Goal: Task Accomplishment & Management: Manage account settings

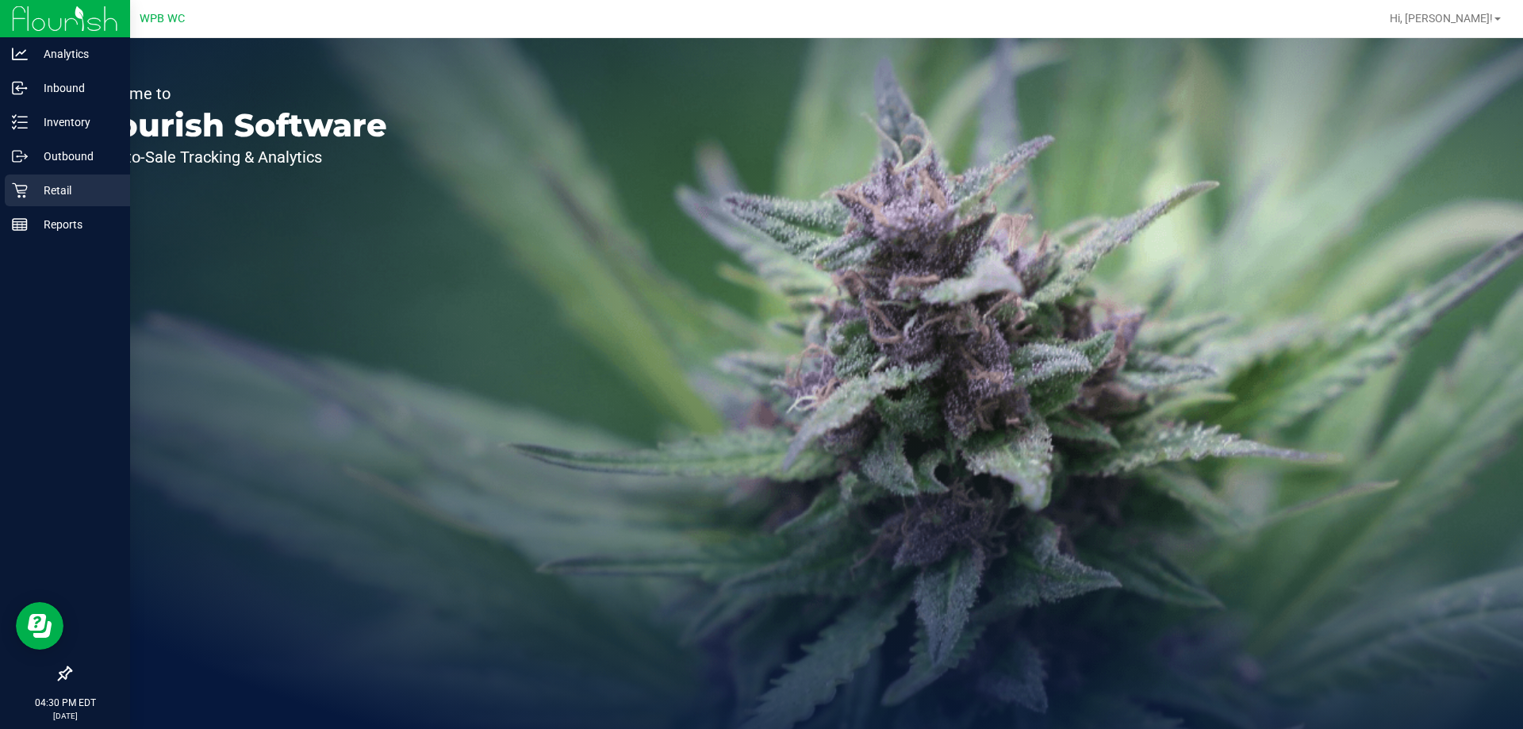
click at [17, 190] on icon at bounding box center [19, 190] width 15 height 15
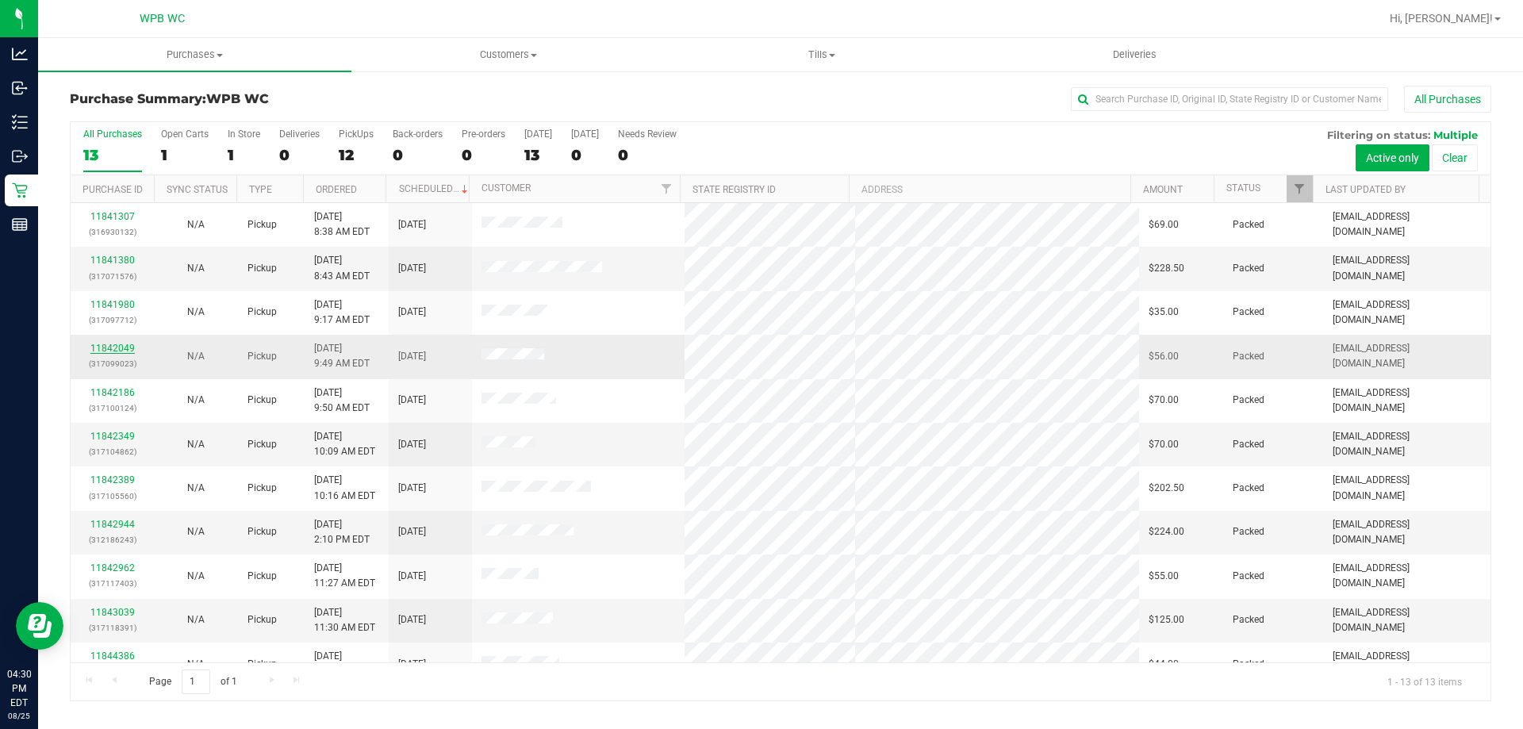
click at [104, 344] on link "11842049" at bounding box center [112, 348] width 44 height 11
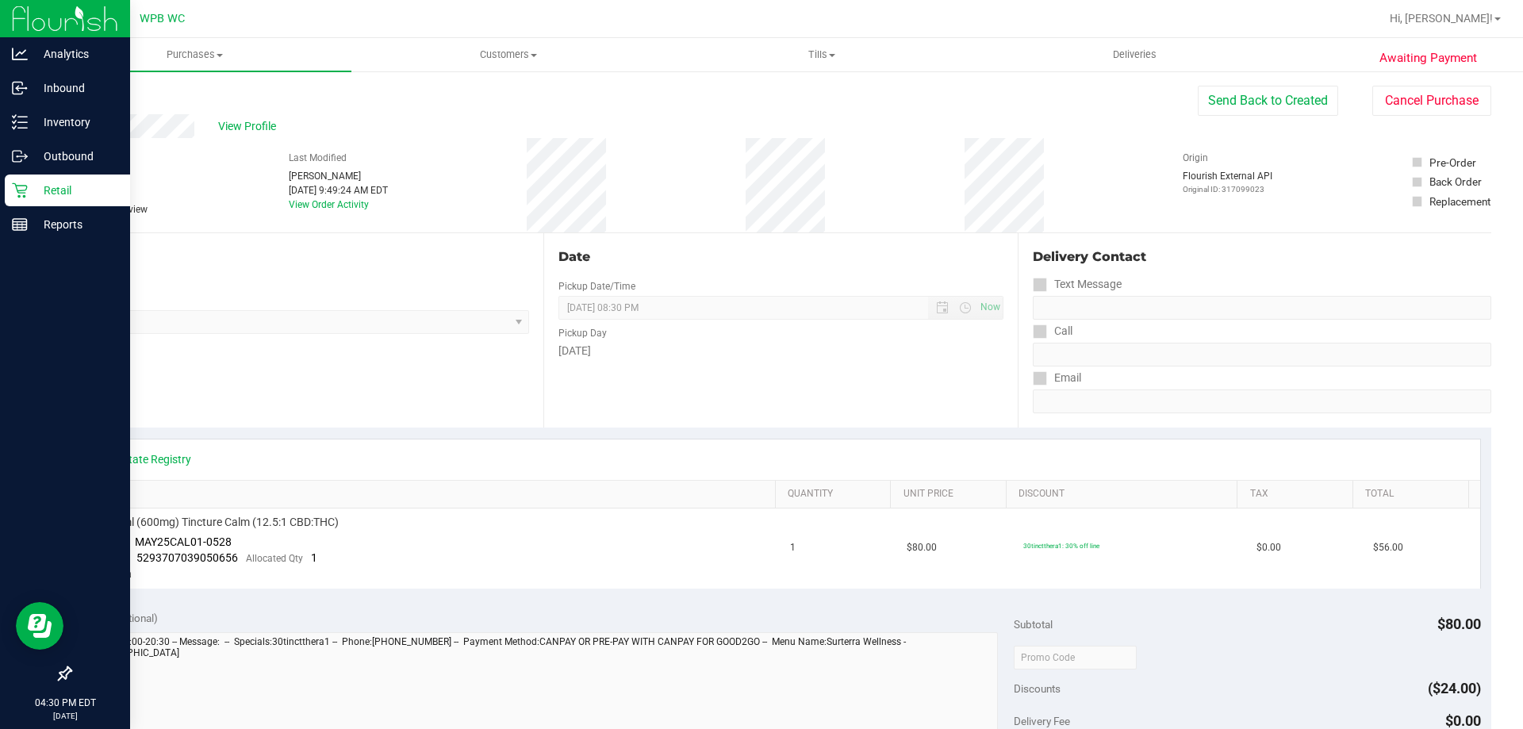
click at [34, 186] on p "Retail" at bounding box center [75, 190] width 95 height 19
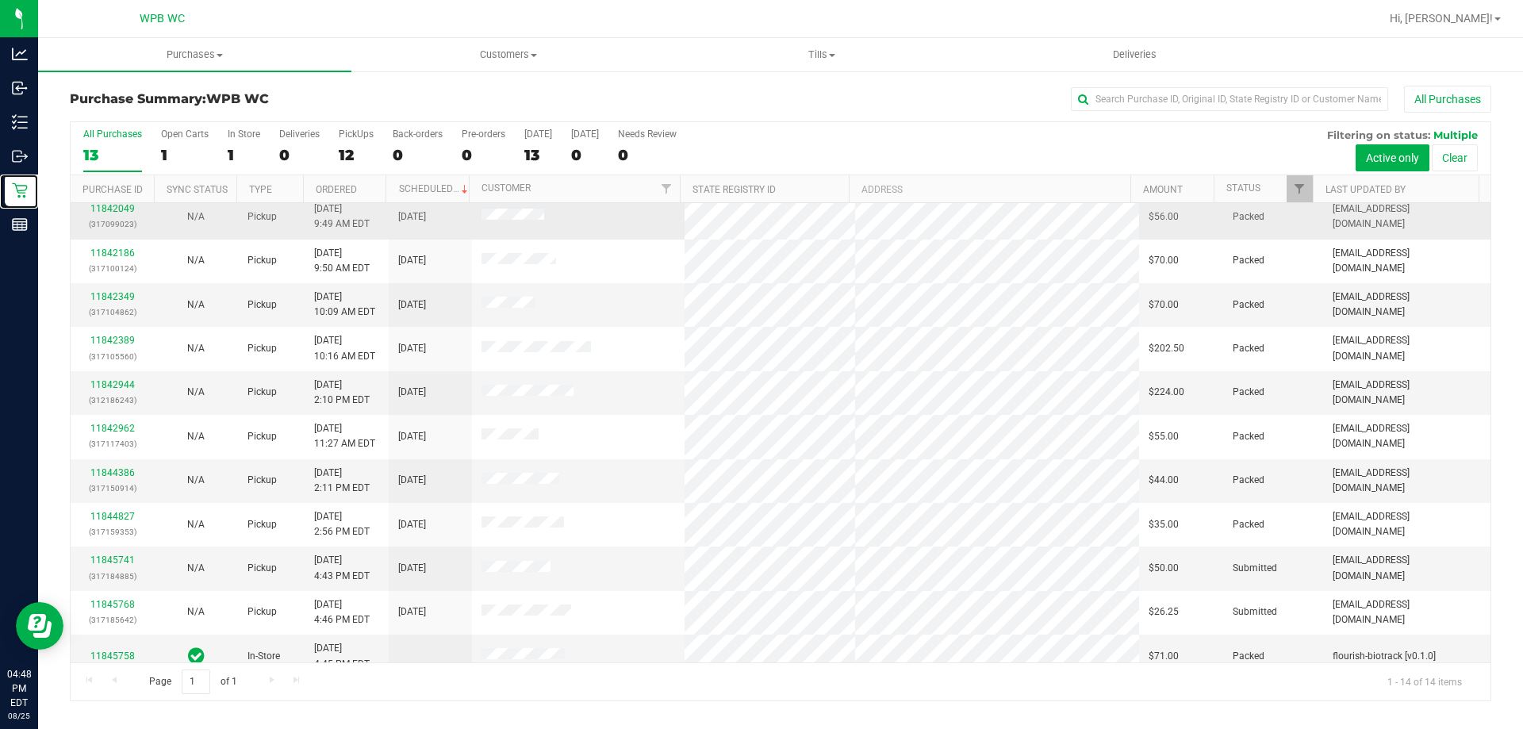
scroll to position [155, 0]
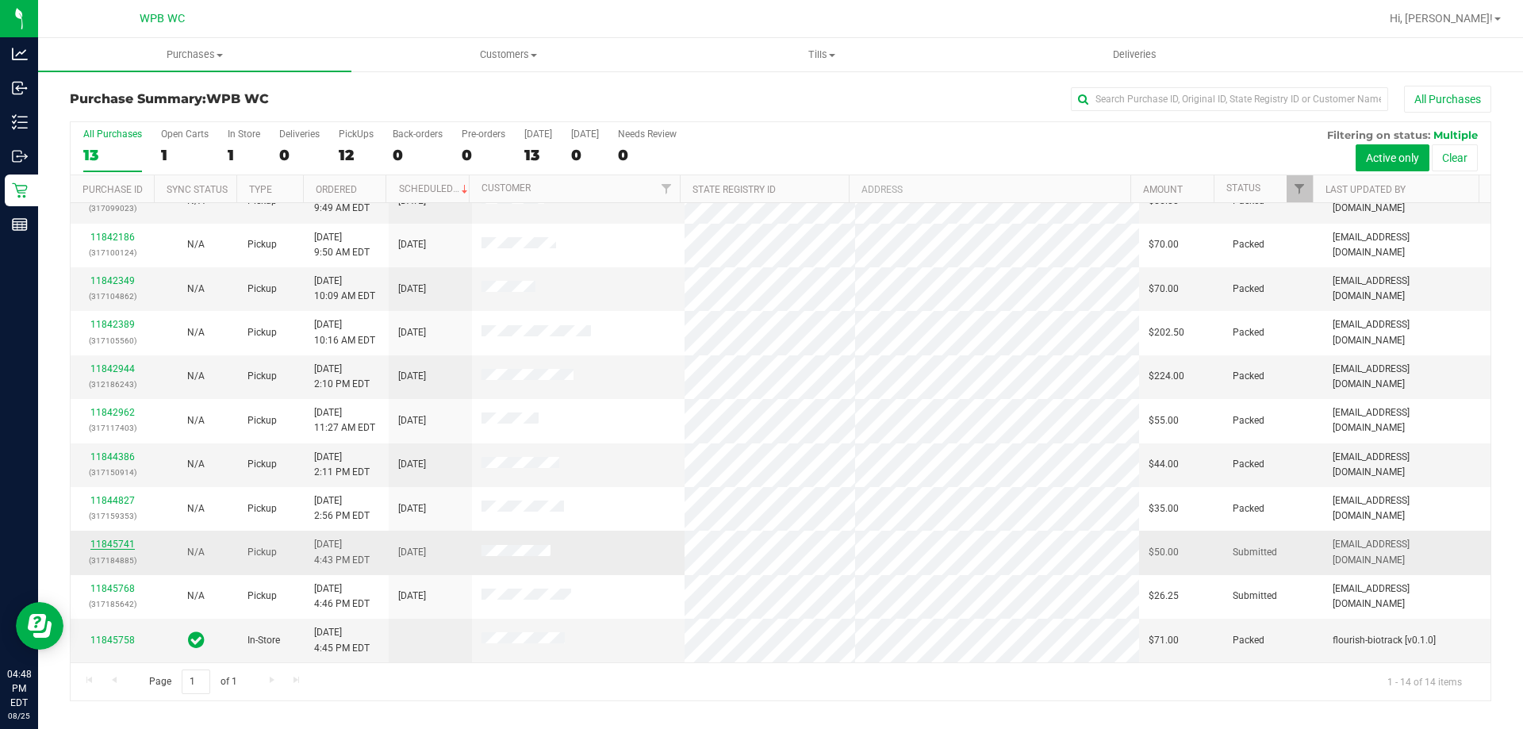
click at [91, 541] on link "11845741" at bounding box center [112, 544] width 44 height 11
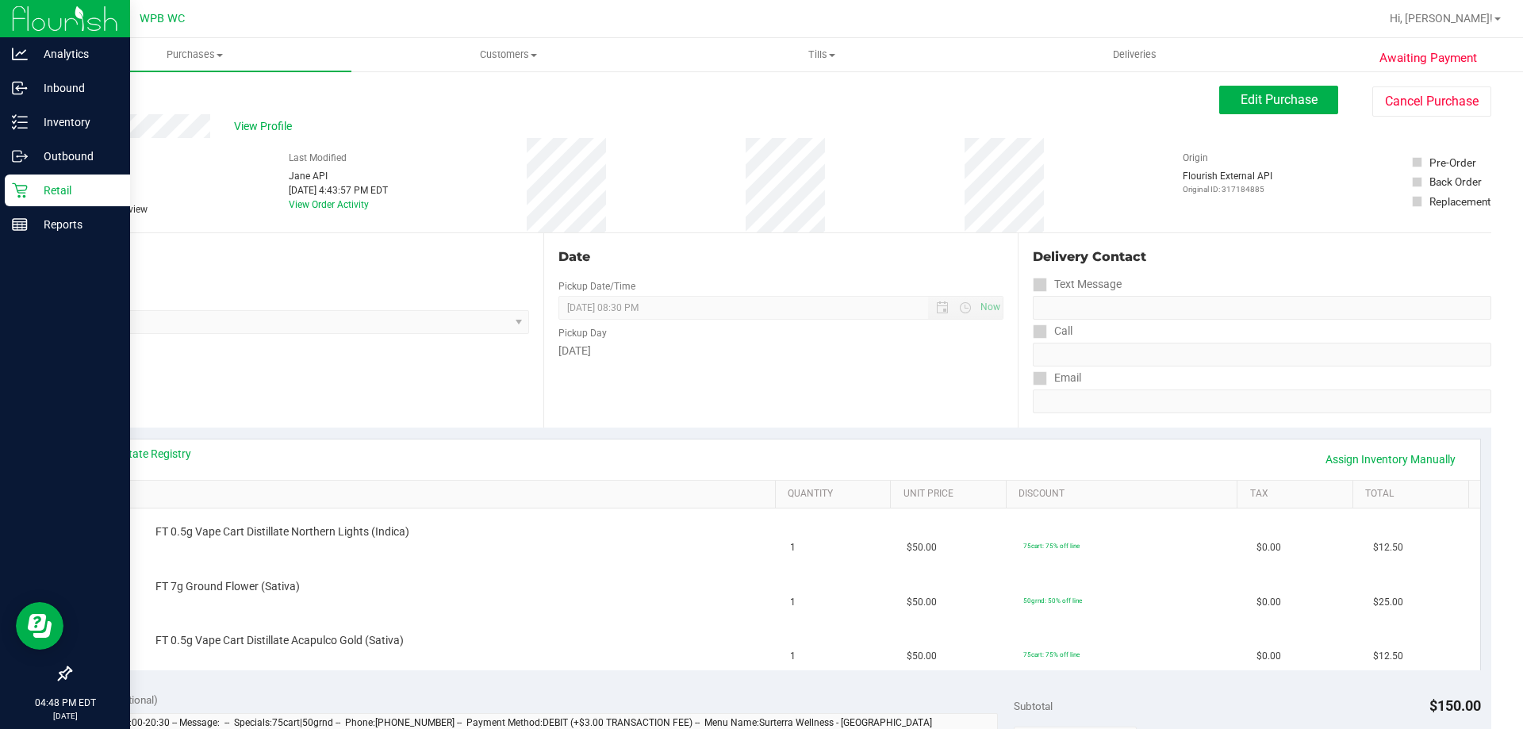
click at [16, 190] on icon at bounding box center [20, 190] width 16 height 16
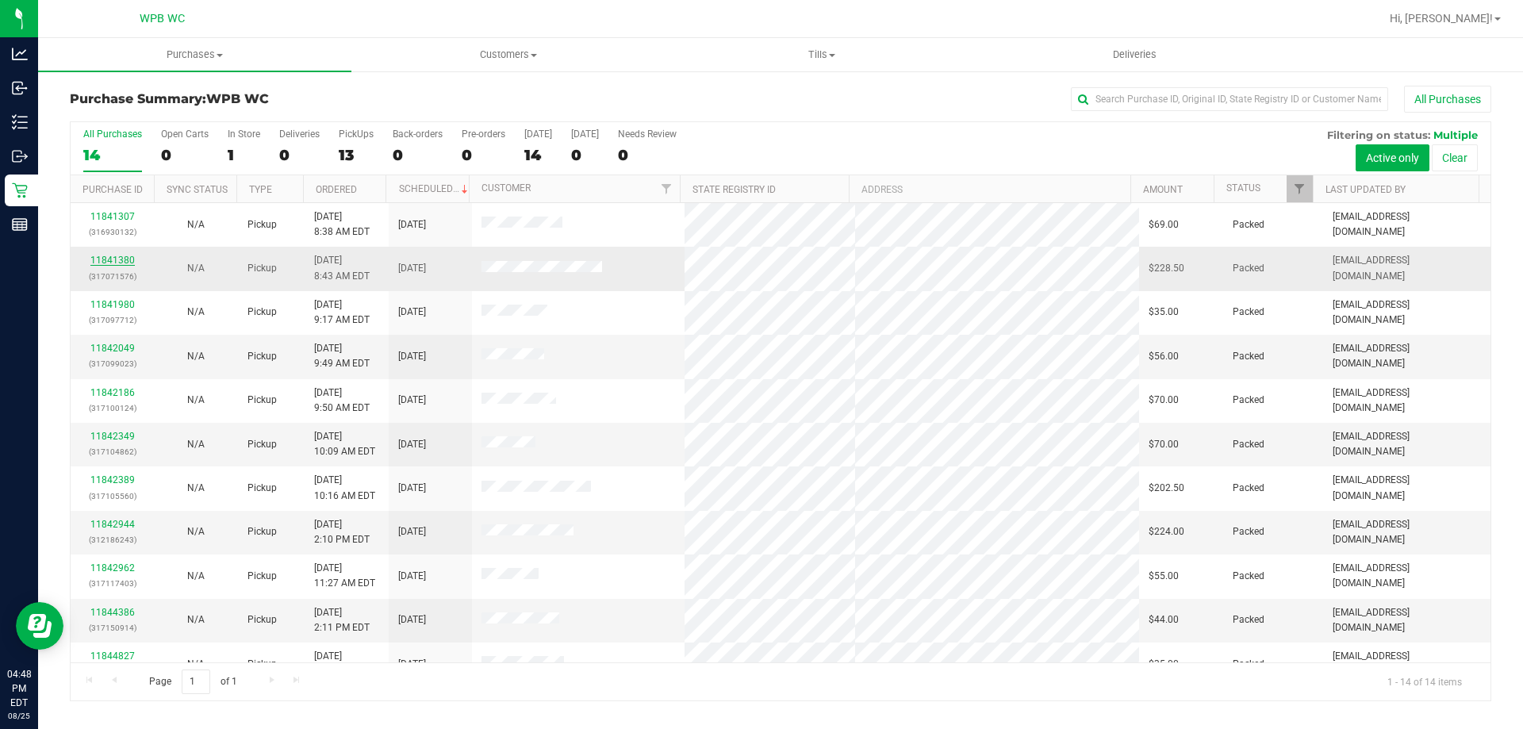
click at [117, 263] on link "11841380" at bounding box center [112, 260] width 44 height 11
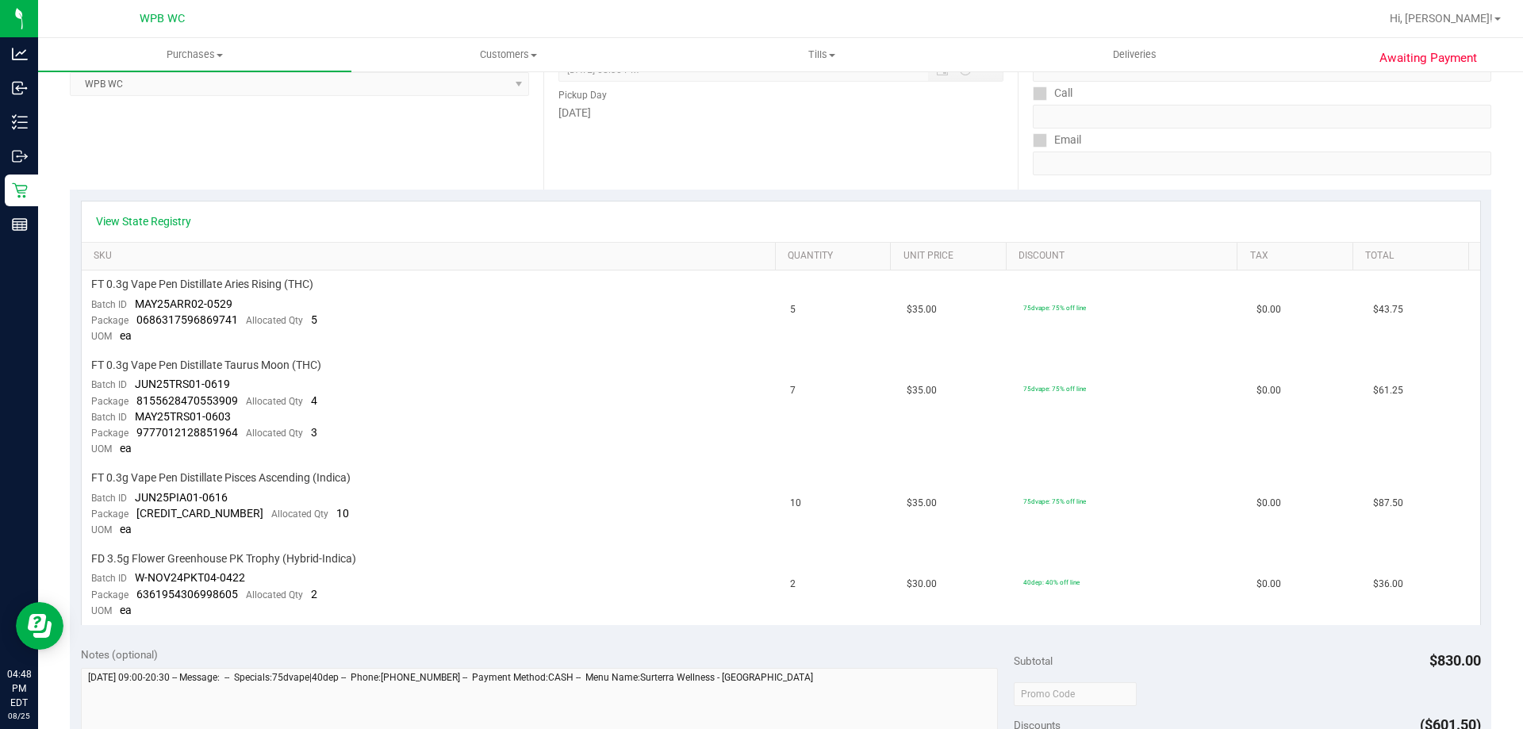
scroll to position [159, 0]
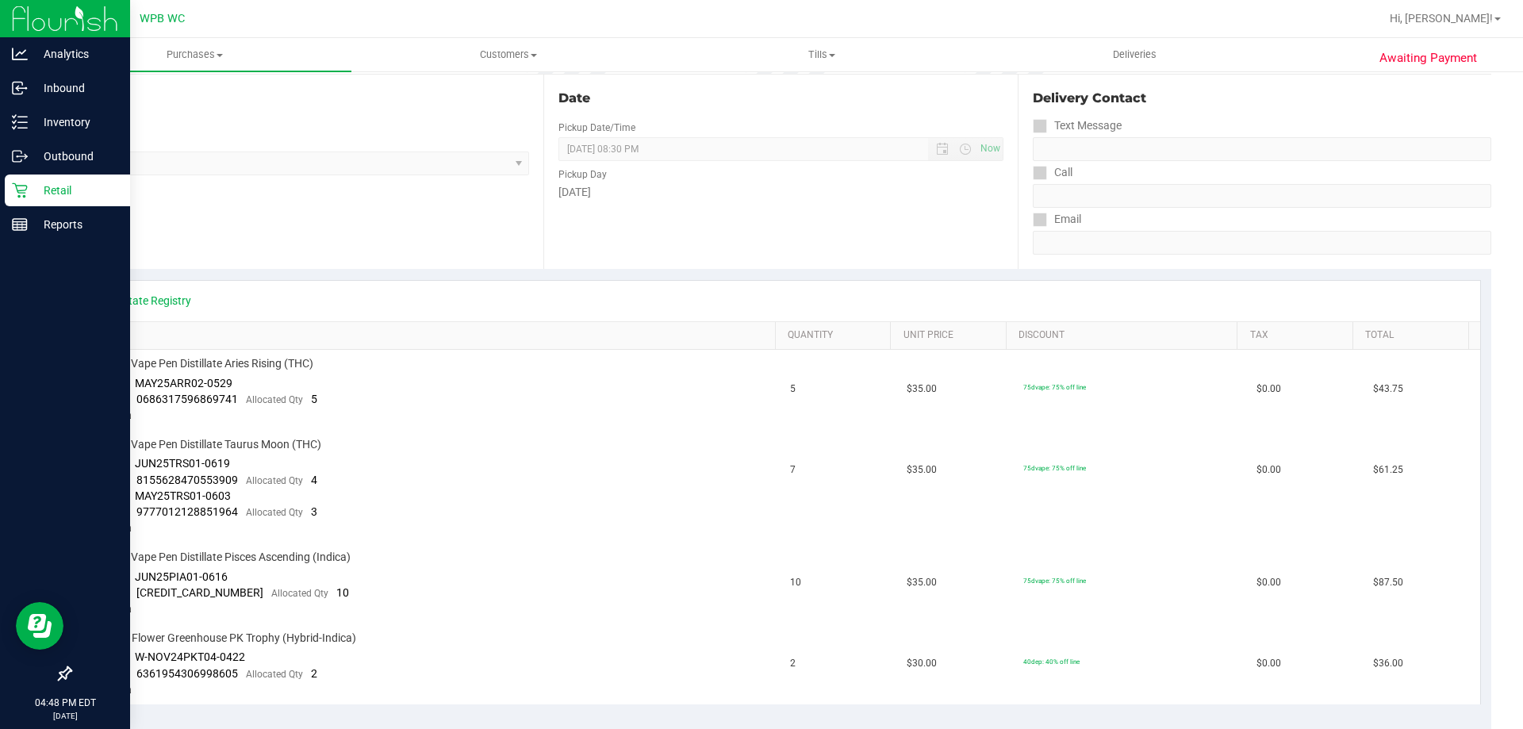
click at [56, 192] on p "Retail" at bounding box center [75, 190] width 95 height 19
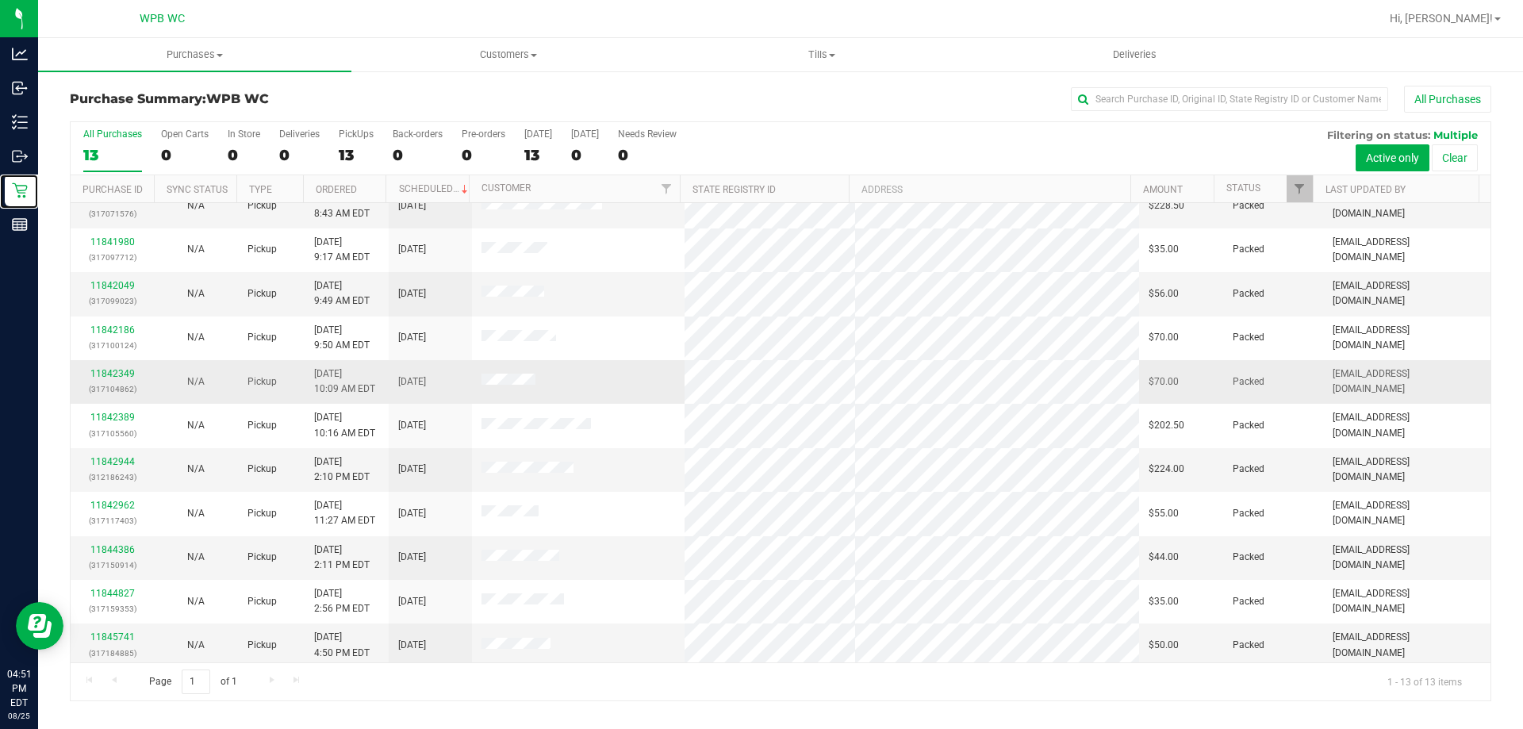
scroll to position [111, 0]
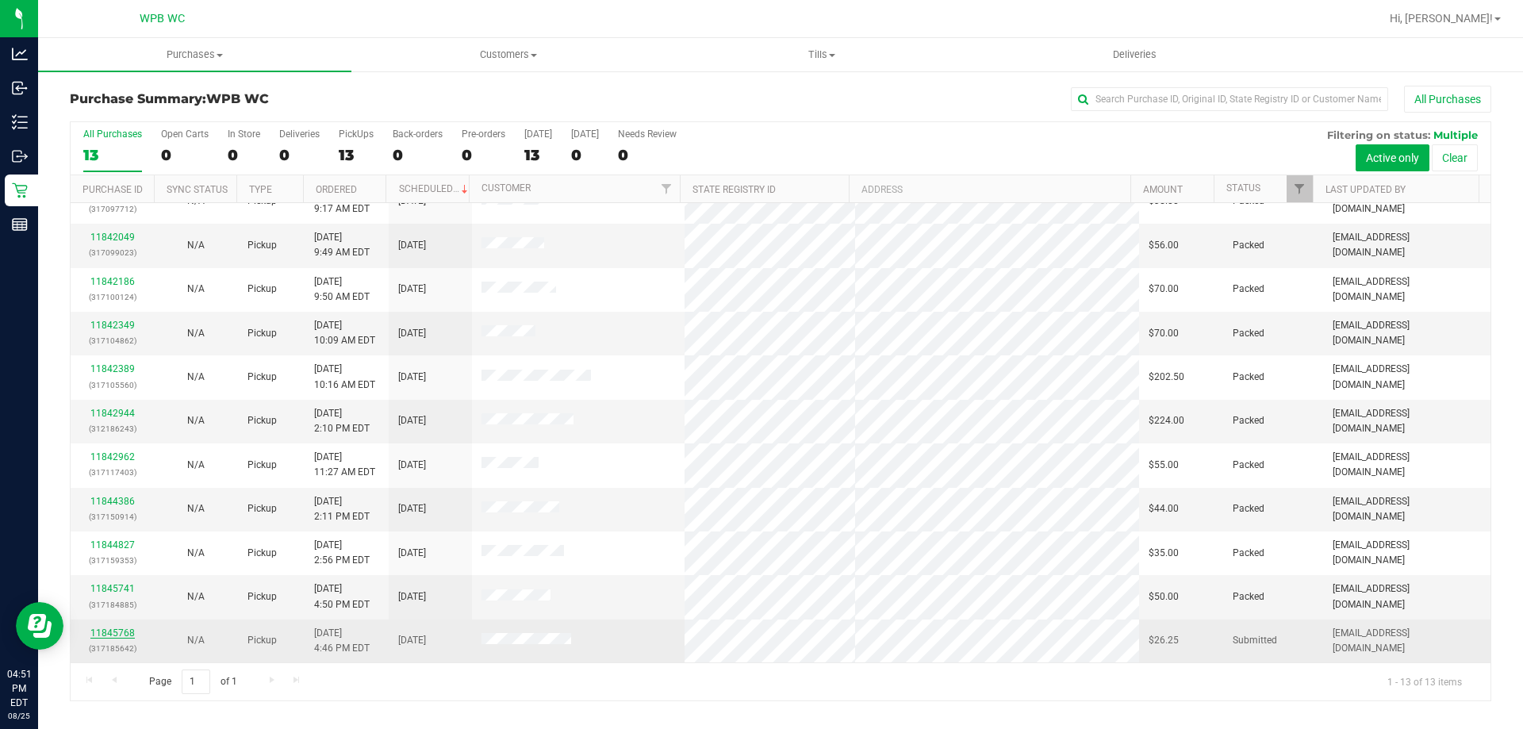
click at [115, 631] on link "11845768" at bounding box center [112, 632] width 44 height 11
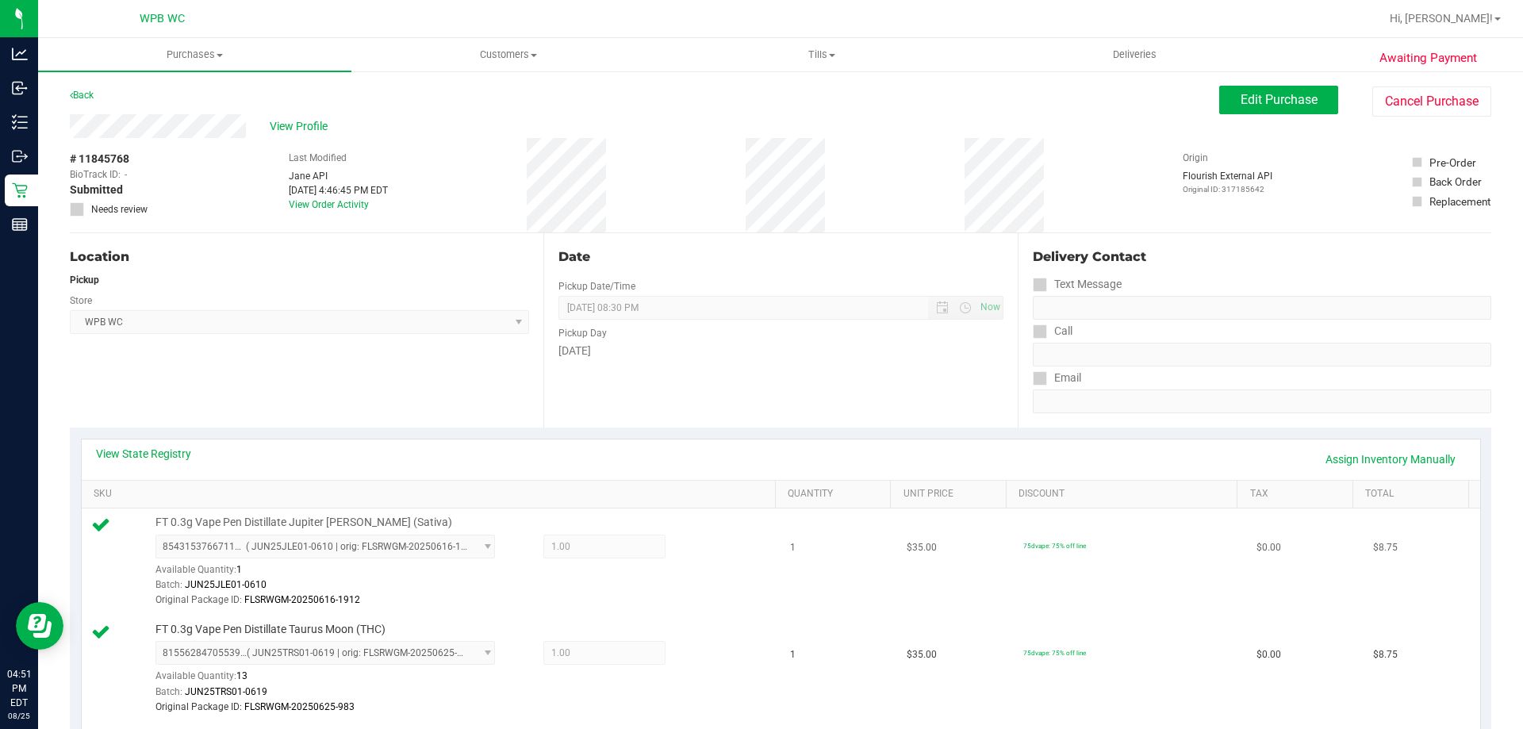
scroll to position [238, 0]
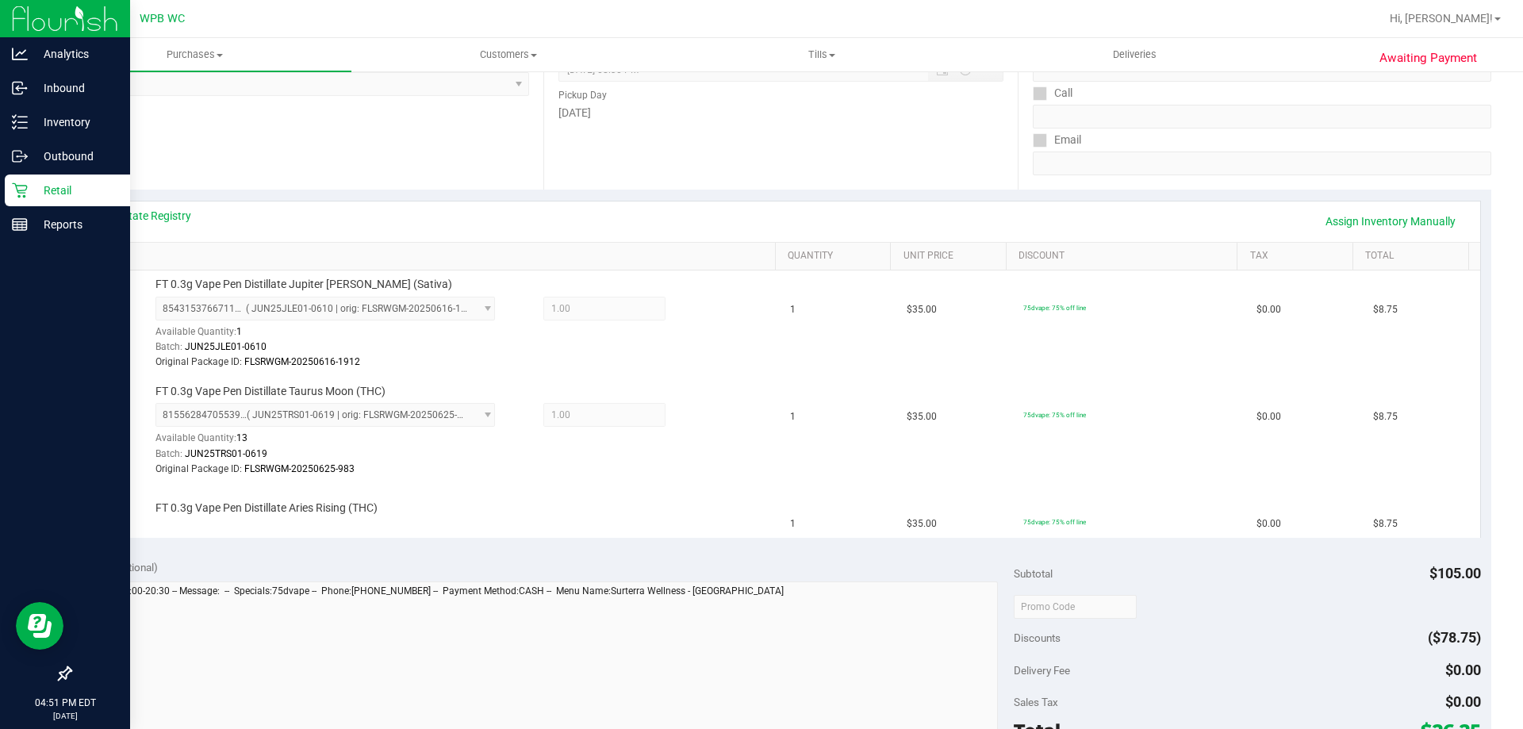
click at [11, 182] on div "Retail" at bounding box center [67, 190] width 125 height 32
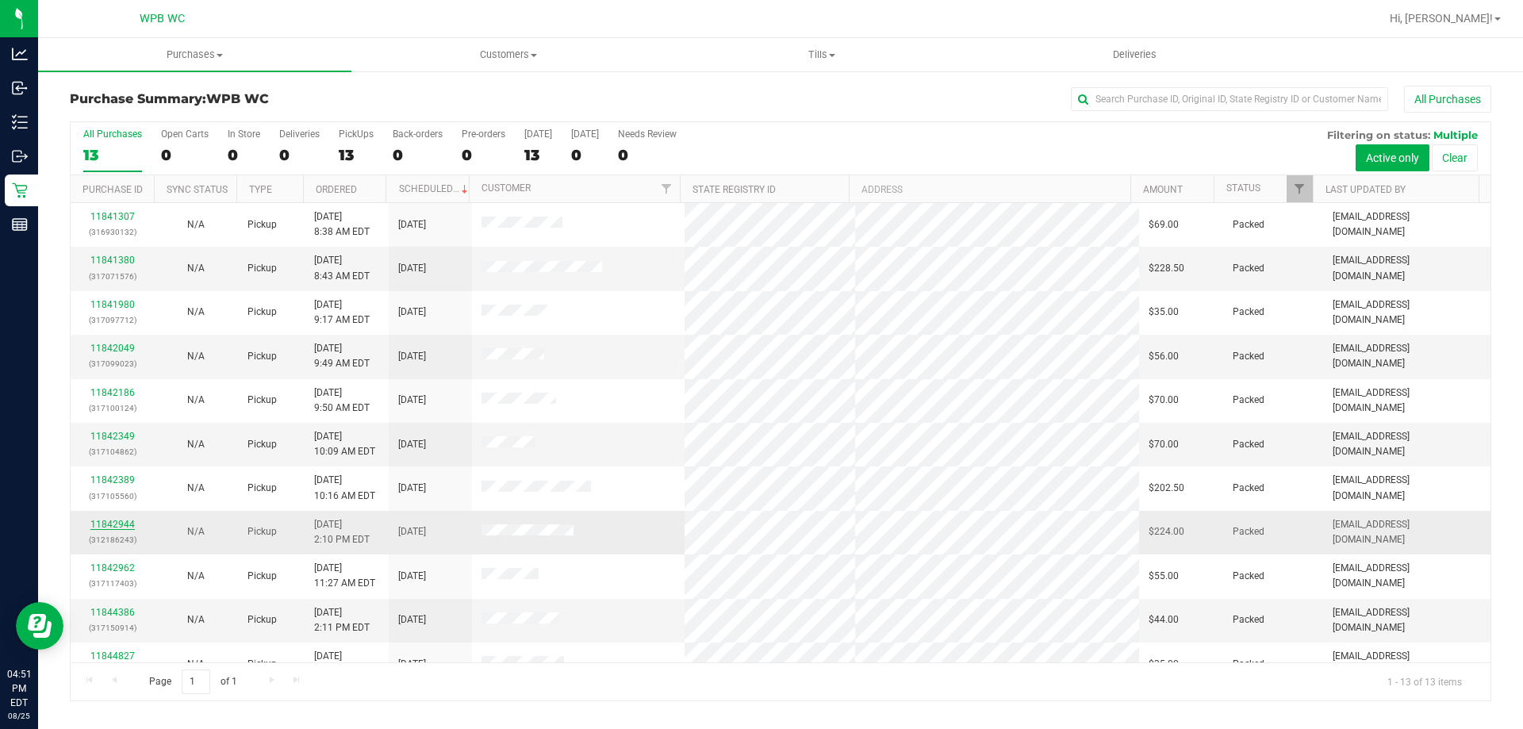
click at [104, 521] on link "11842944" at bounding box center [112, 524] width 44 height 11
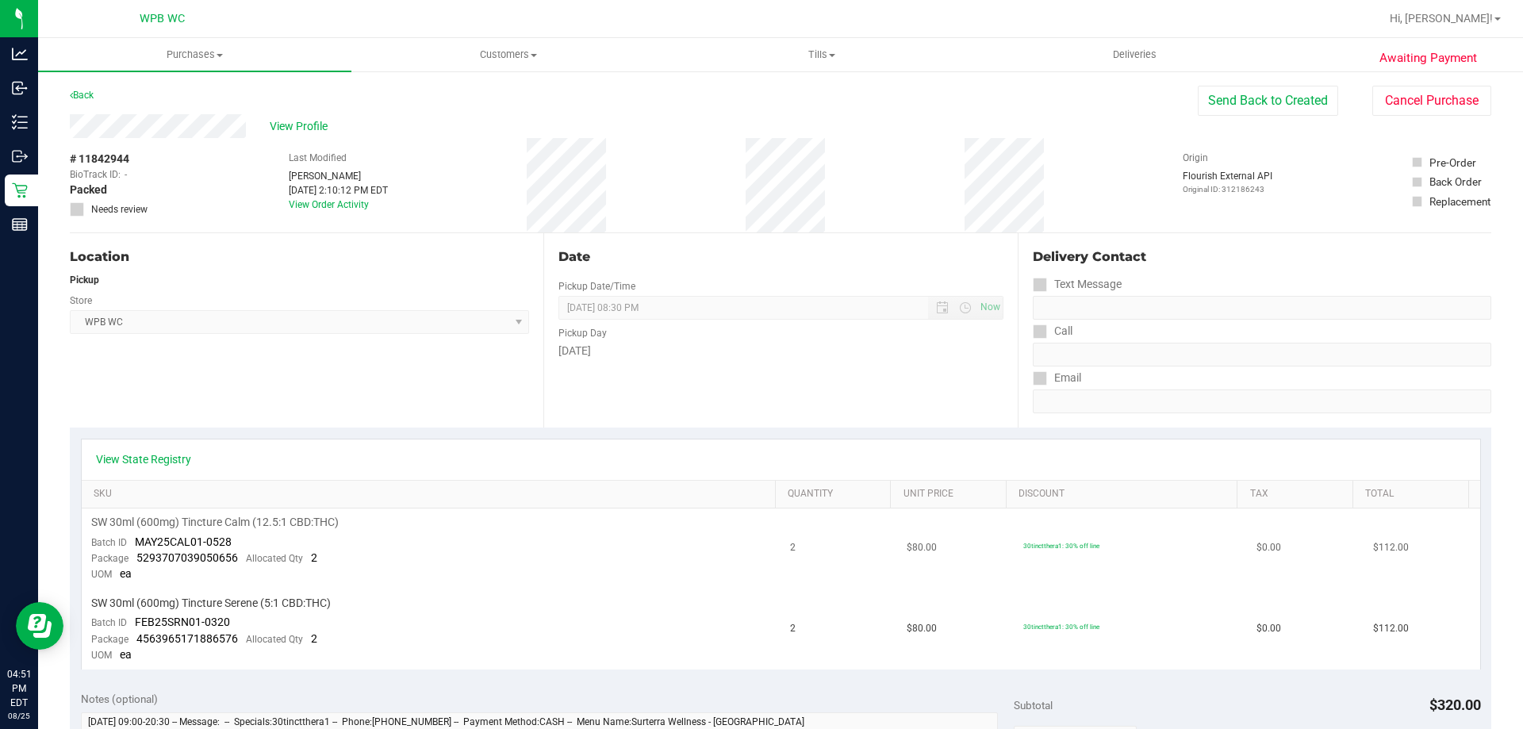
scroll to position [79, 0]
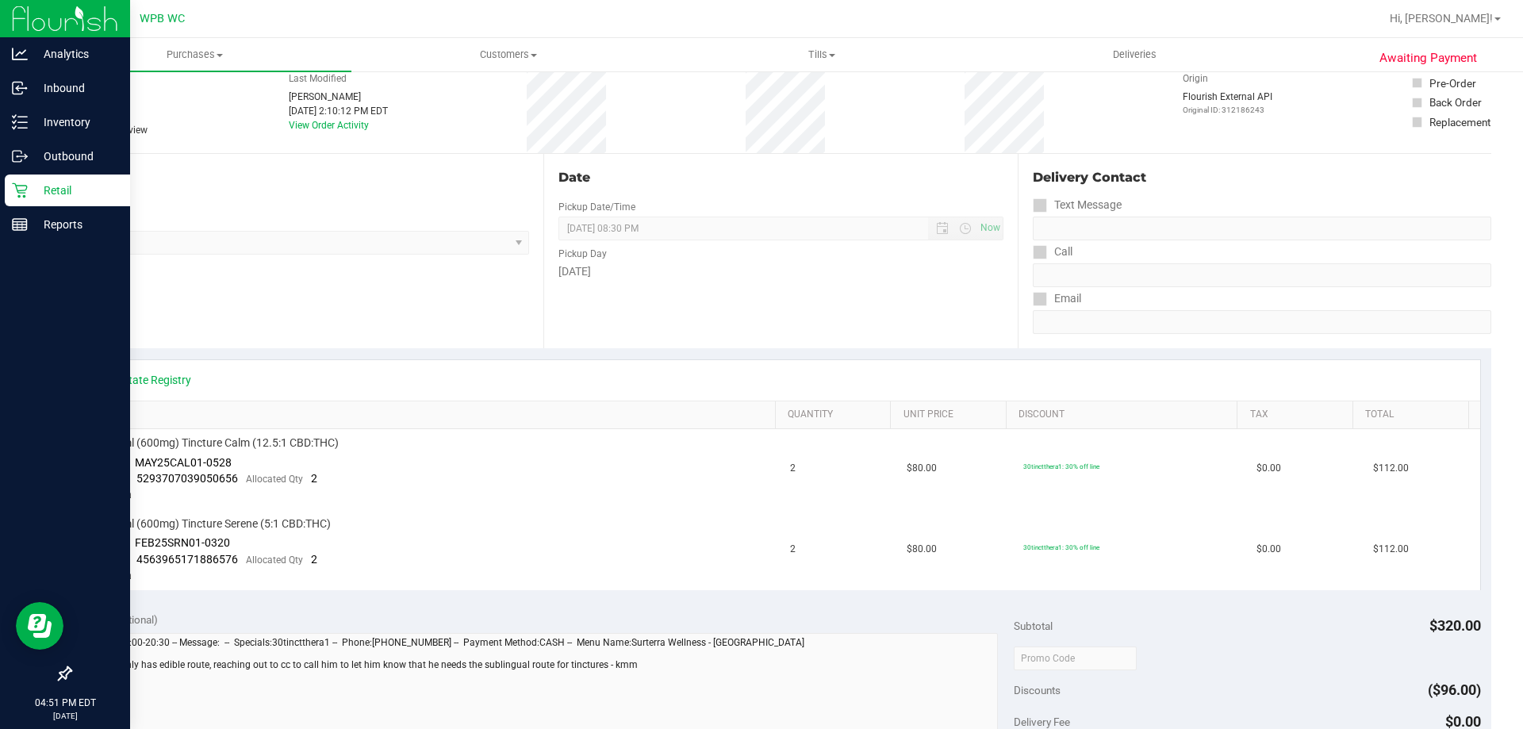
click at [42, 186] on p "Retail" at bounding box center [75, 190] width 95 height 19
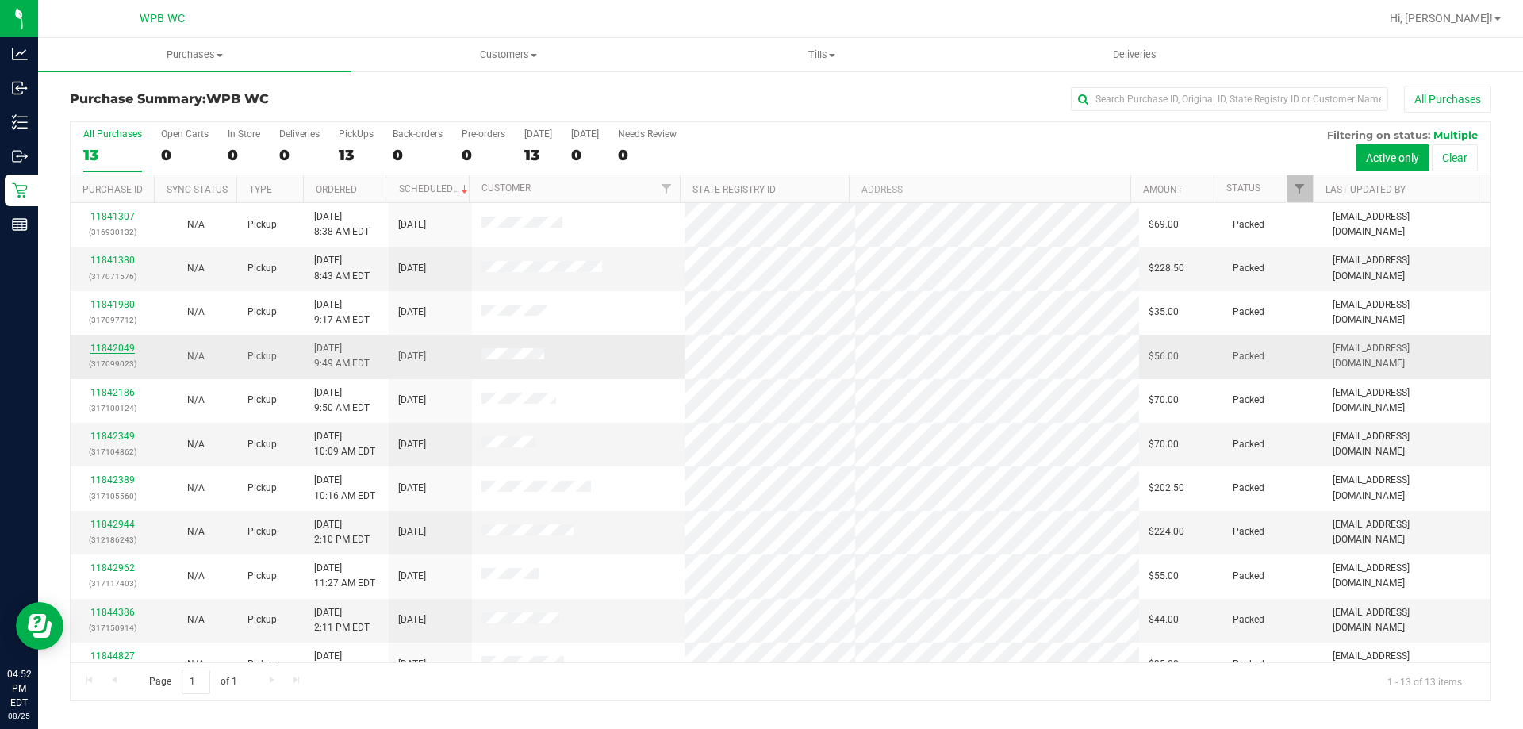
click at [115, 350] on link "11842049" at bounding box center [112, 348] width 44 height 11
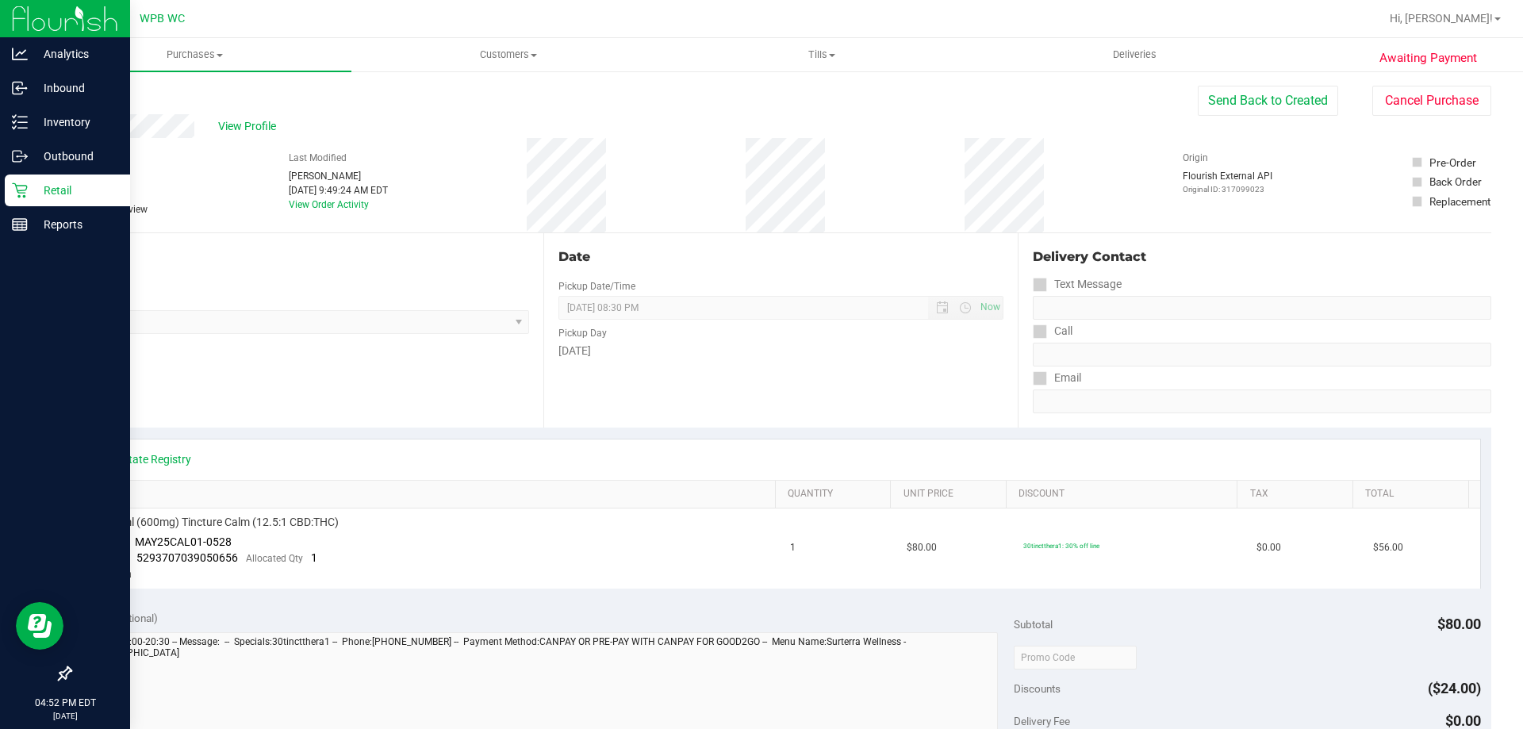
click at [25, 193] on icon at bounding box center [19, 190] width 15 height 15
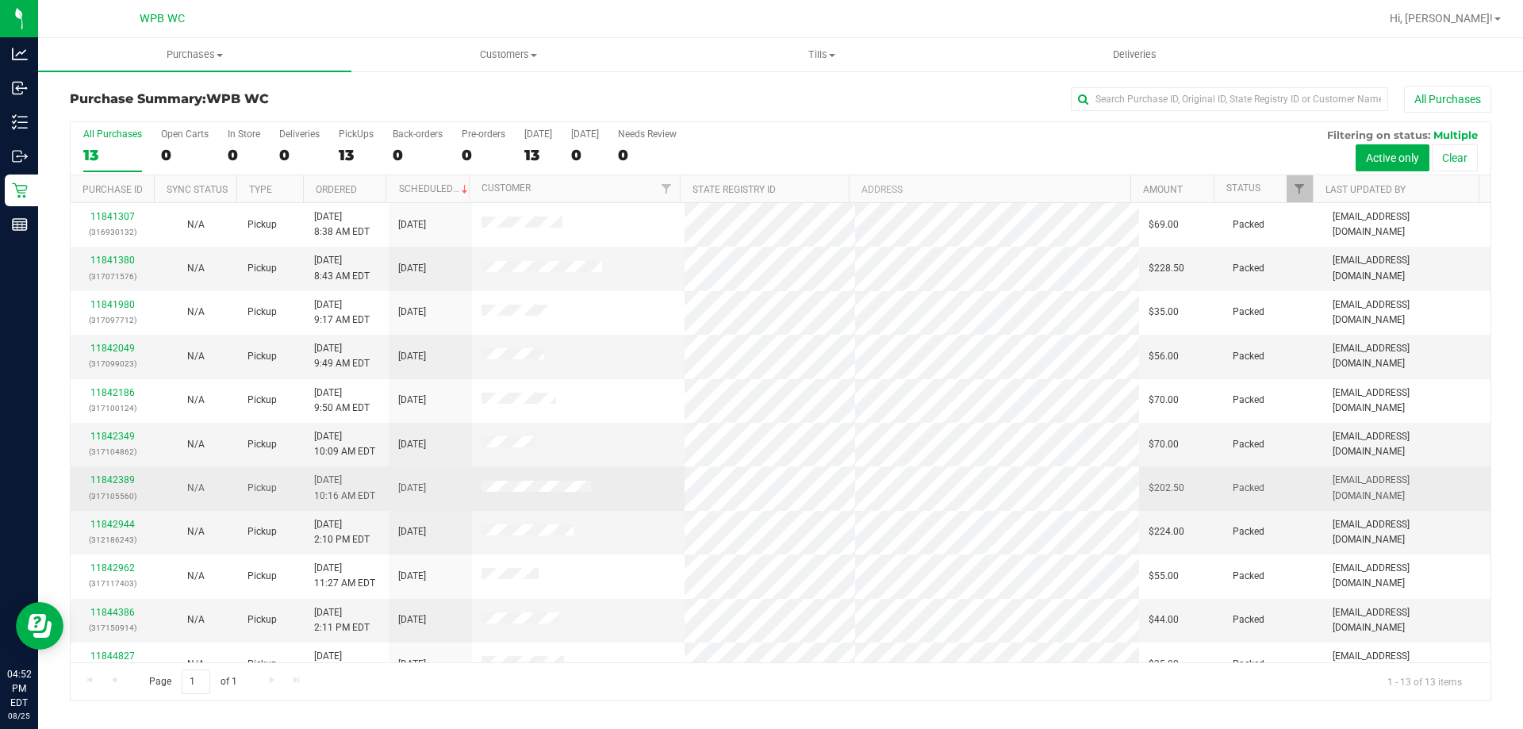
click at [110, 472] on td "11842389 (317105560)" at bounding box center [112, 488] width 83 height 44
click at [117, 477] on link "11842389" at bounding box center [112, 479] width 44 height 11
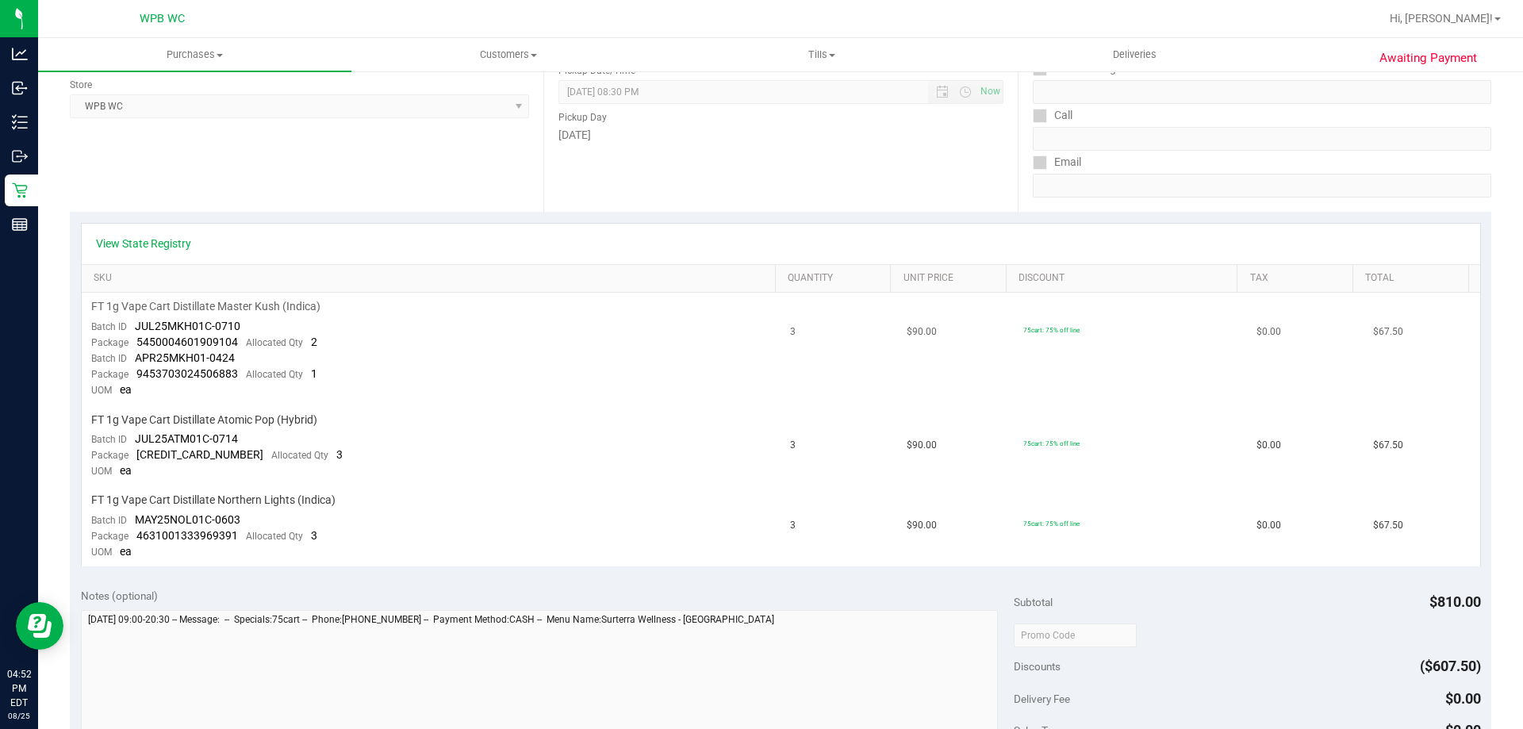
scroll to position [238, 0]
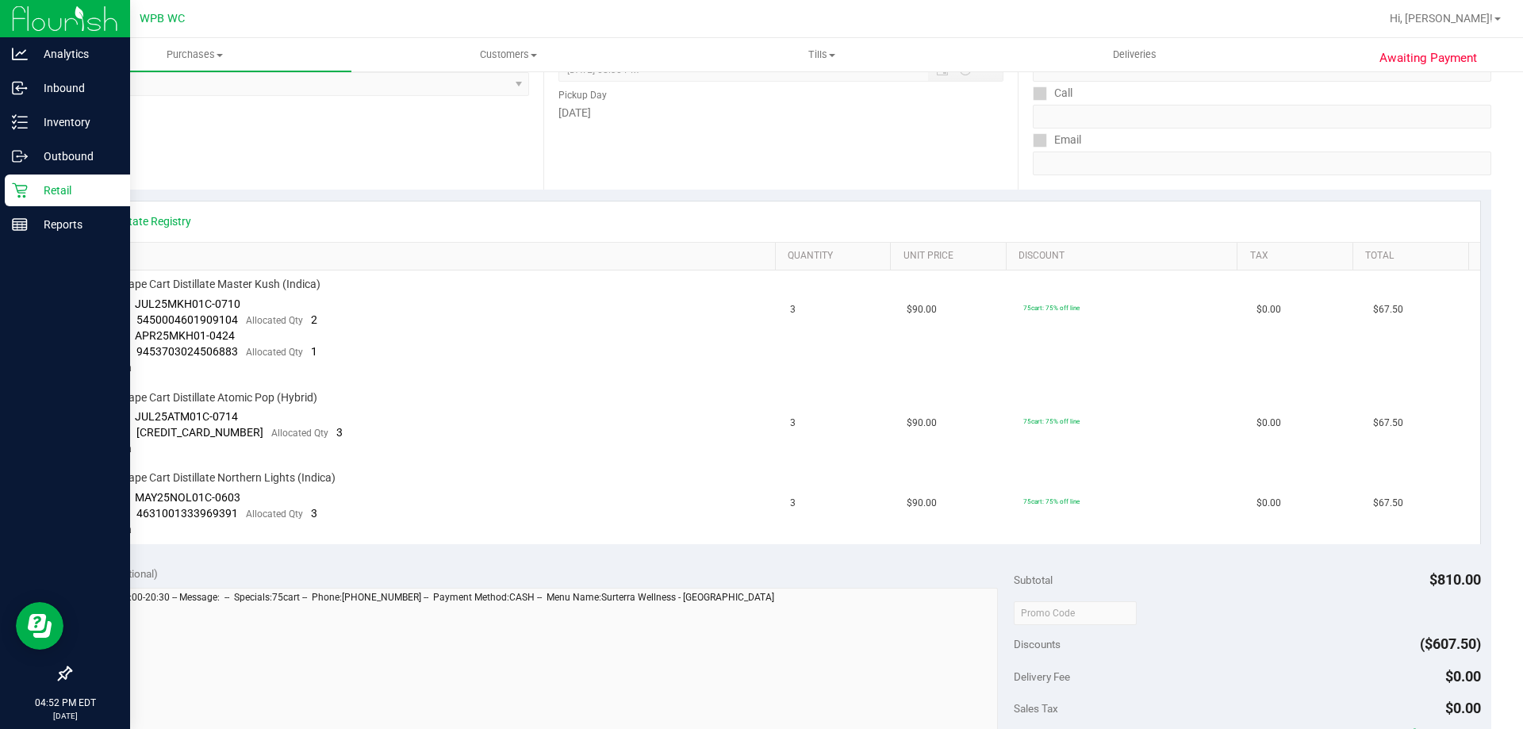
click at [35, 188] on p "Retail" at bounding box center [75, 190] width 95 height 19
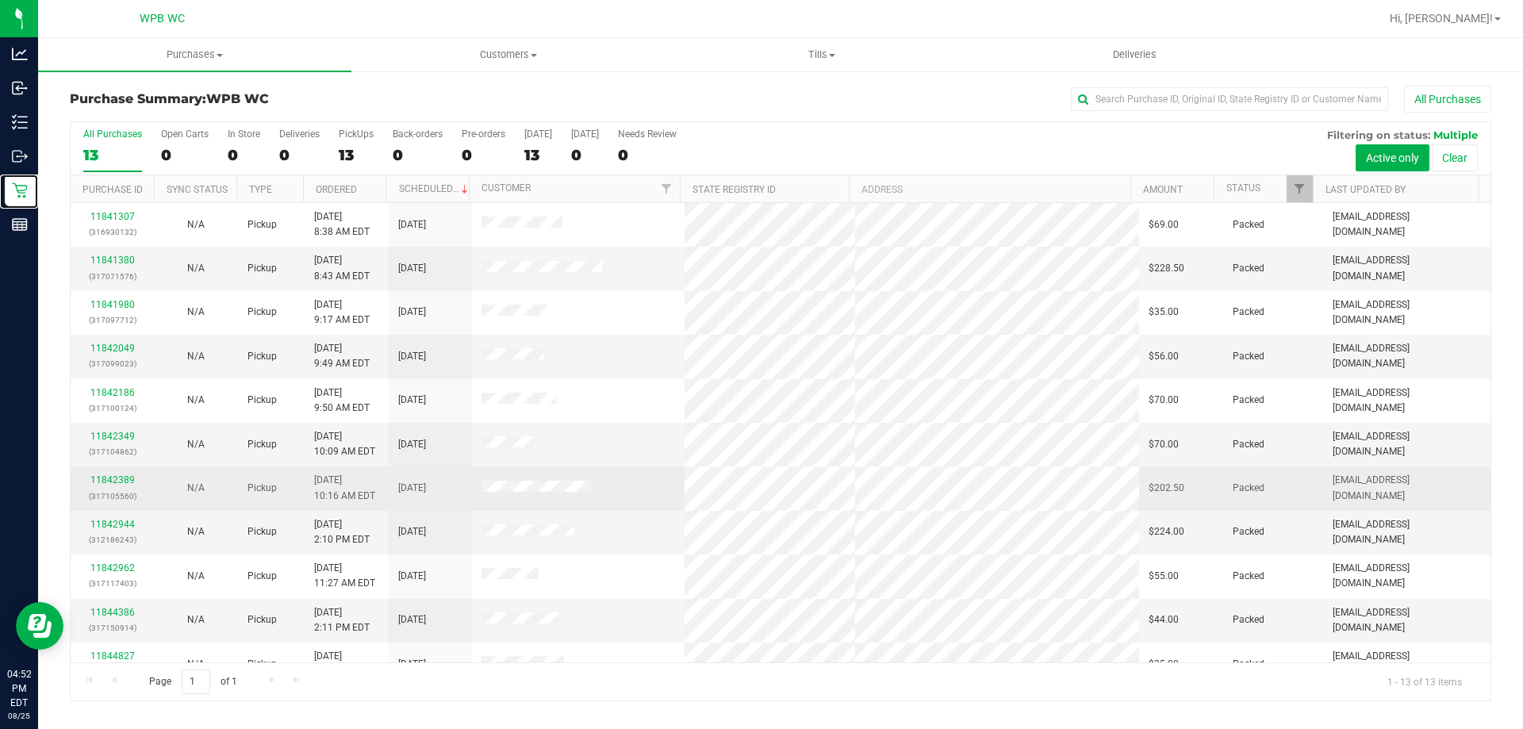
scroll to position [111, 0]
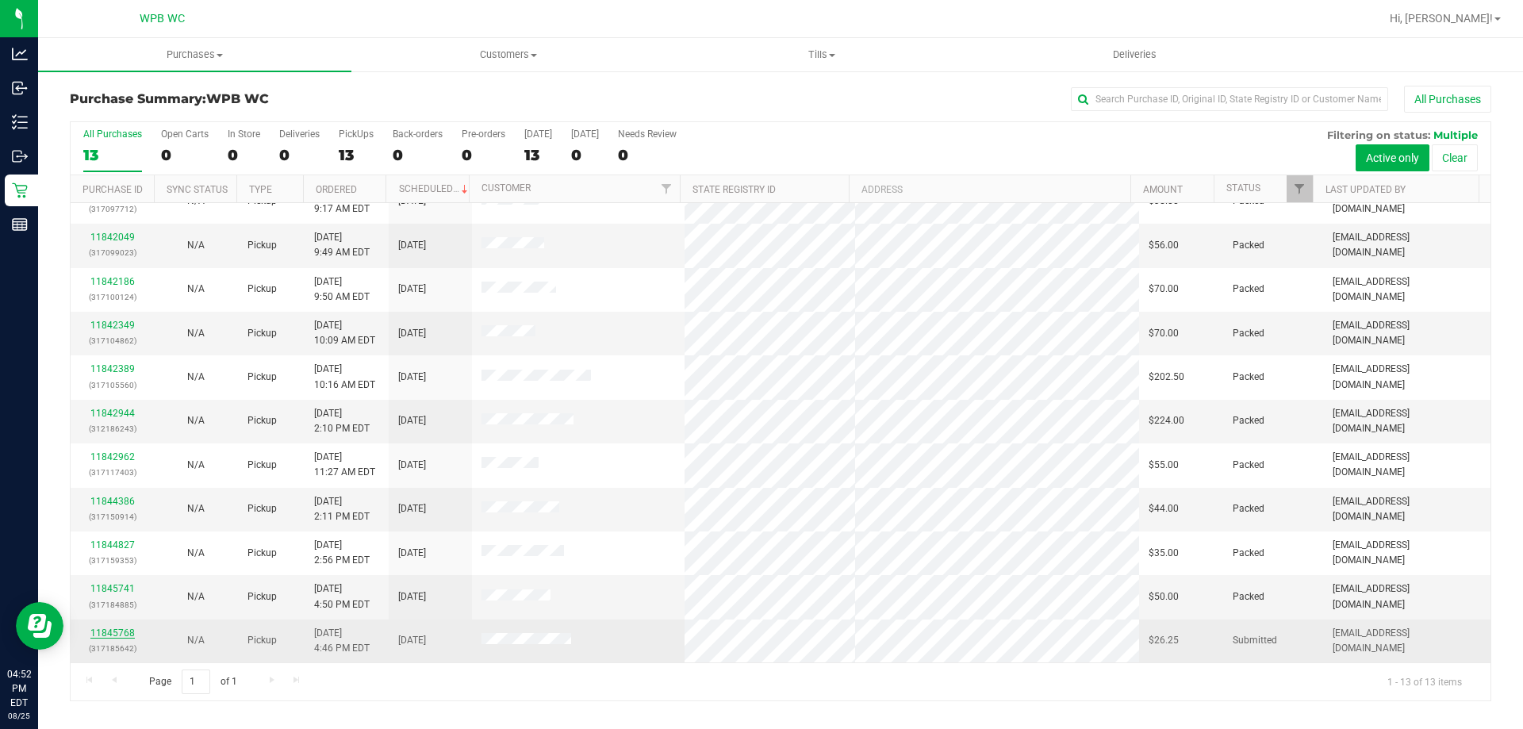
click at [103, 635] on link "11845768" at bounding box center [112, 632] width 44 height 11
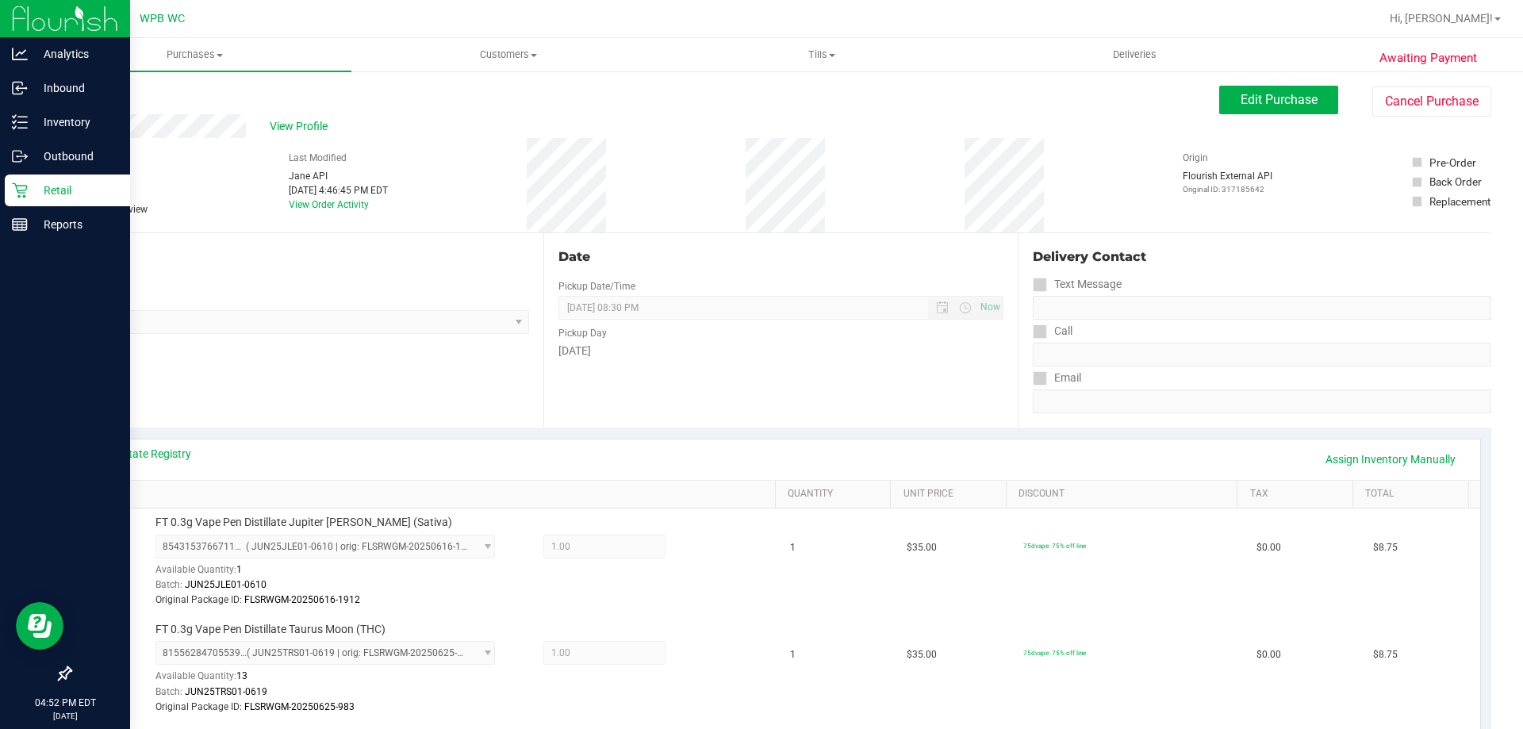
click at [36, 186] on p "Retail" at bounding box center [75, 190] width 95 height 19
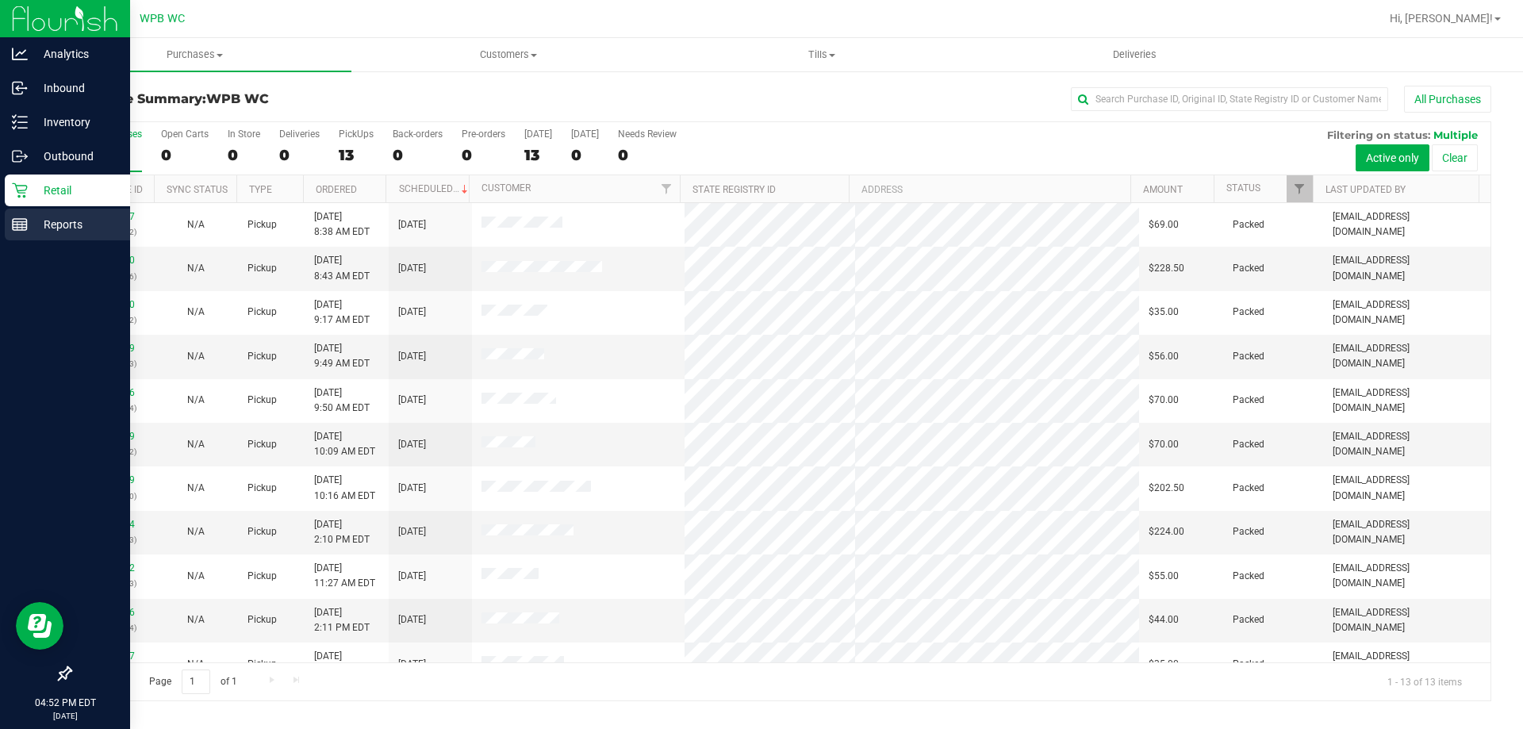
click at [5, 220] on div "Reports" at bounding box center [67, 225] width 125 height 32
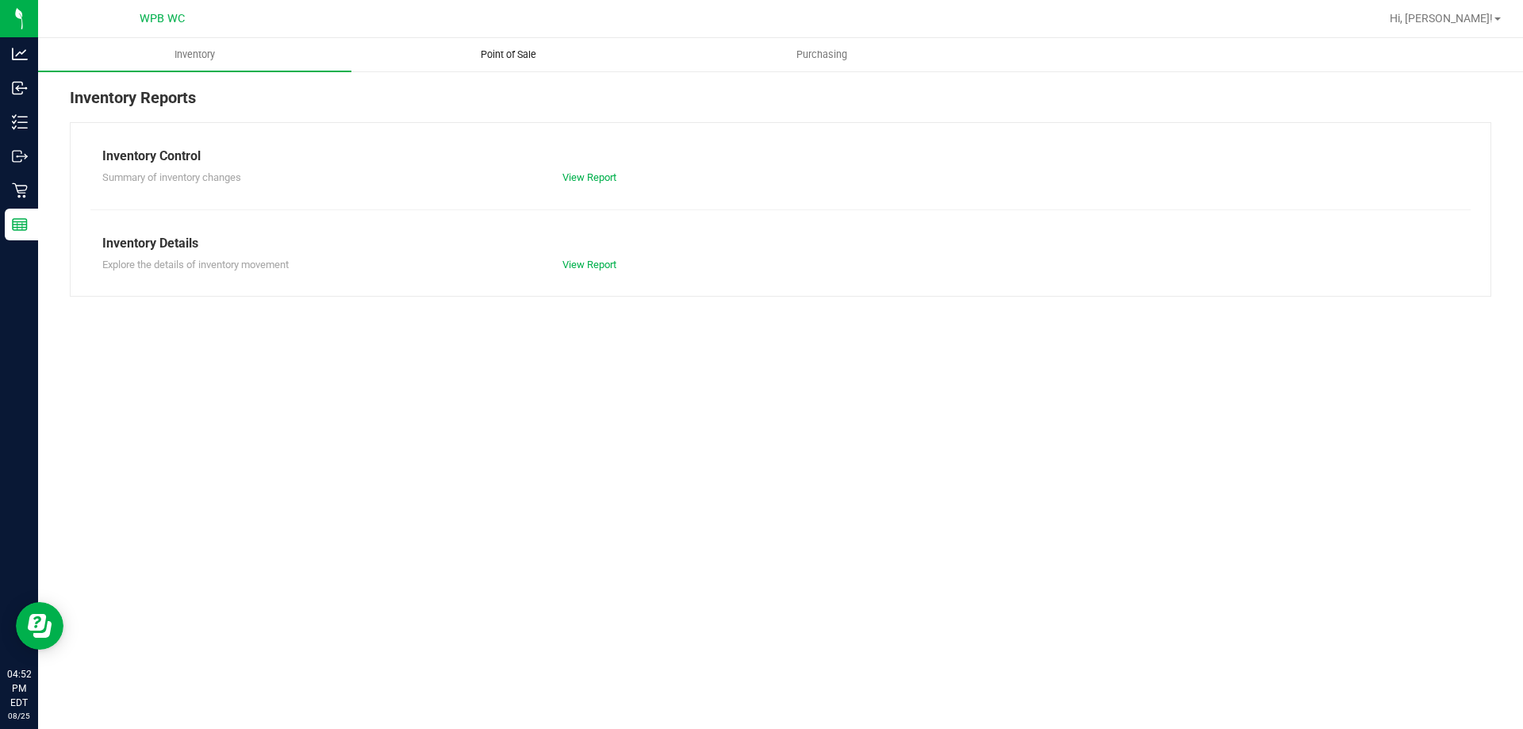
click at [501, 47] on uib-tab-heading "Point of Sale" at bounding box center [508, 55] width 312 height 32
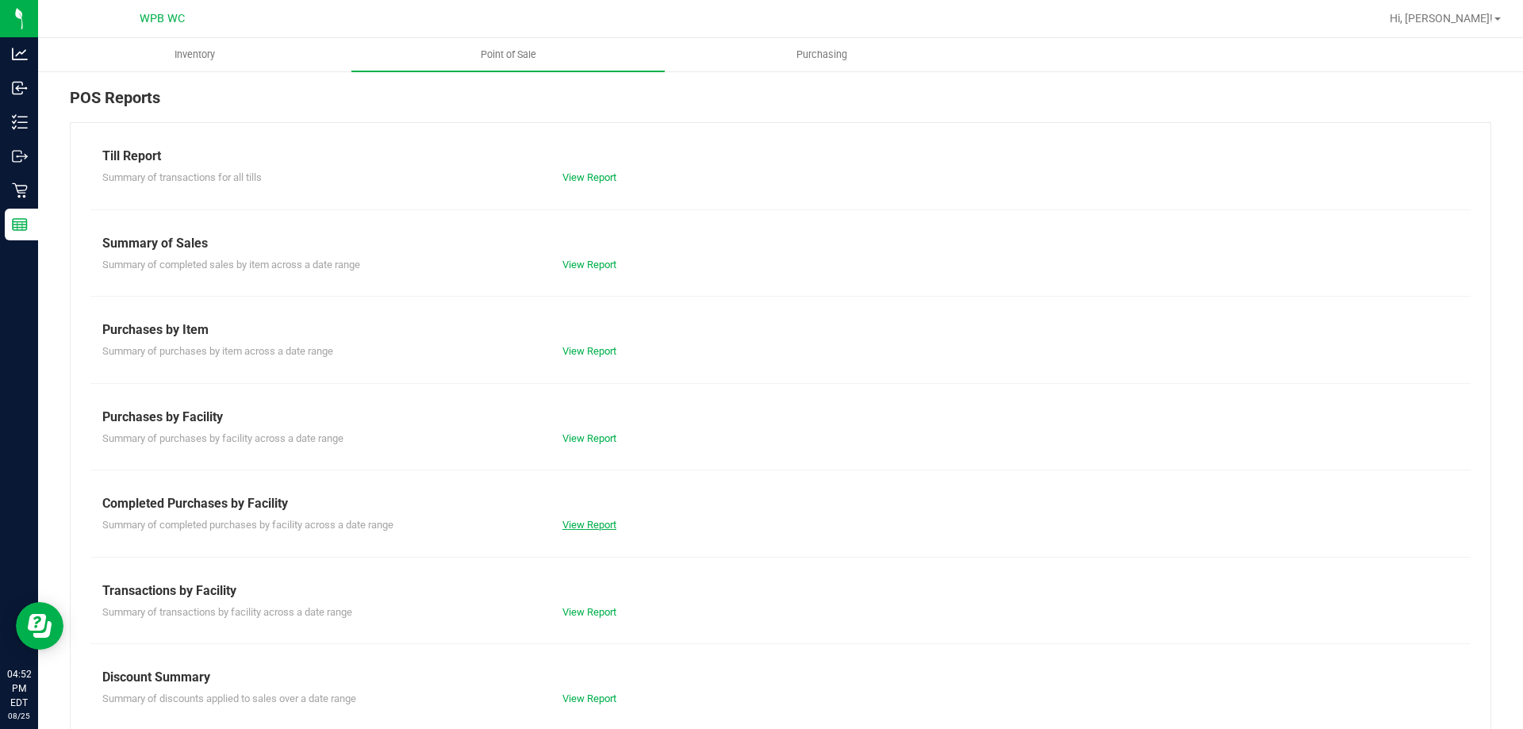
click at [587, 520] on link "View Report" at bounding box center [589, 525] width 54 height 12
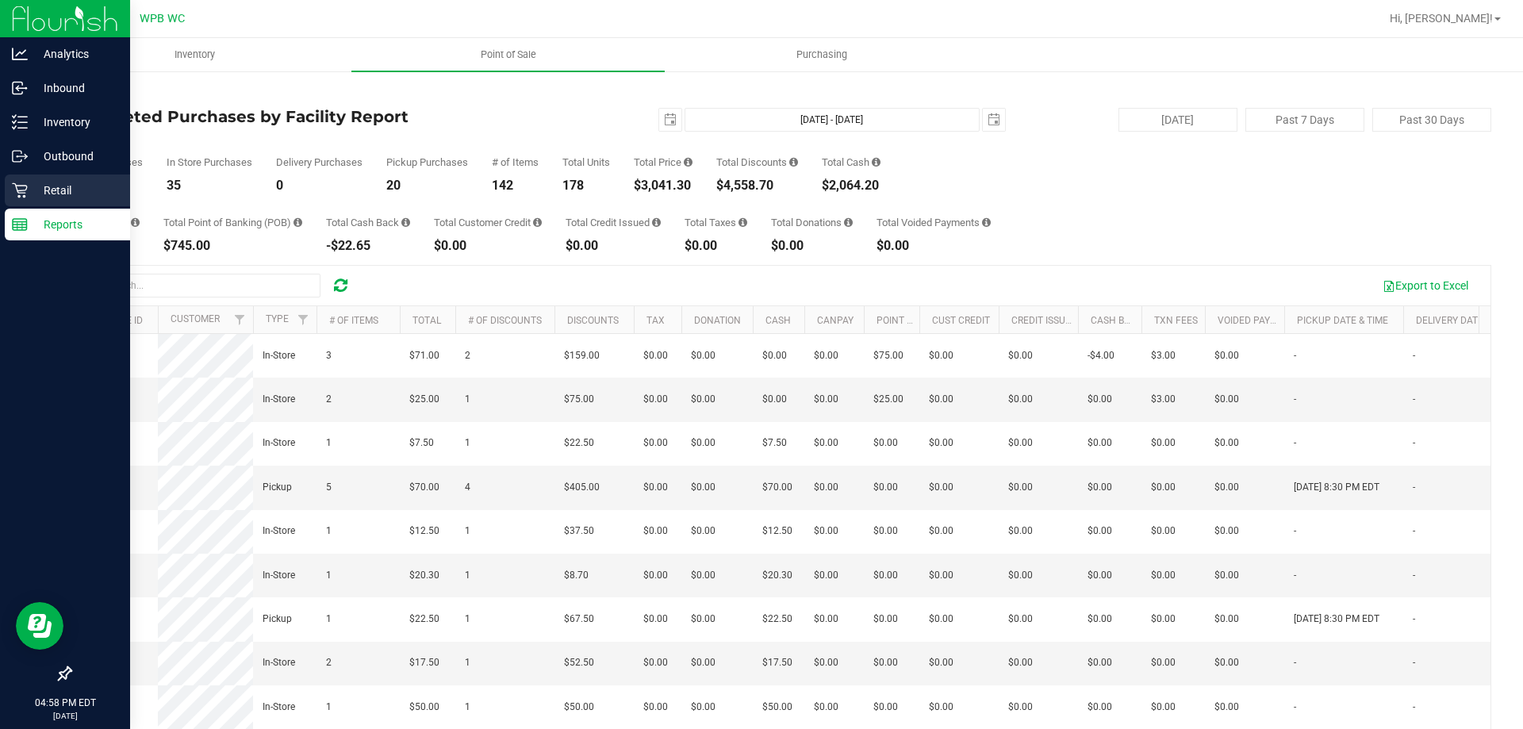
click at [21, 183] on icon at bounding box center [20, 190] width 16 height 16
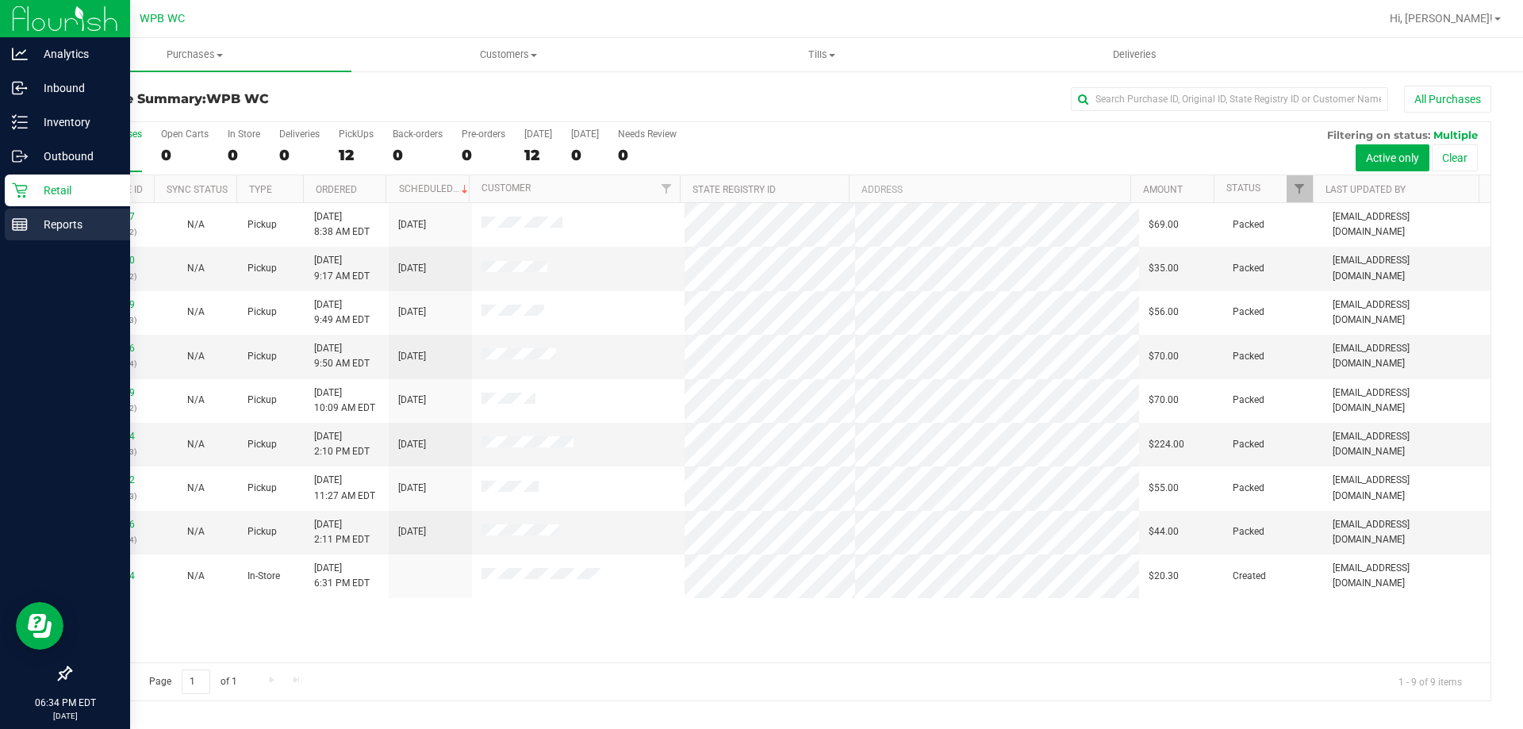
click at [36, 228] on p "Reports" at bounding box center [75, 224] width 95 height 19
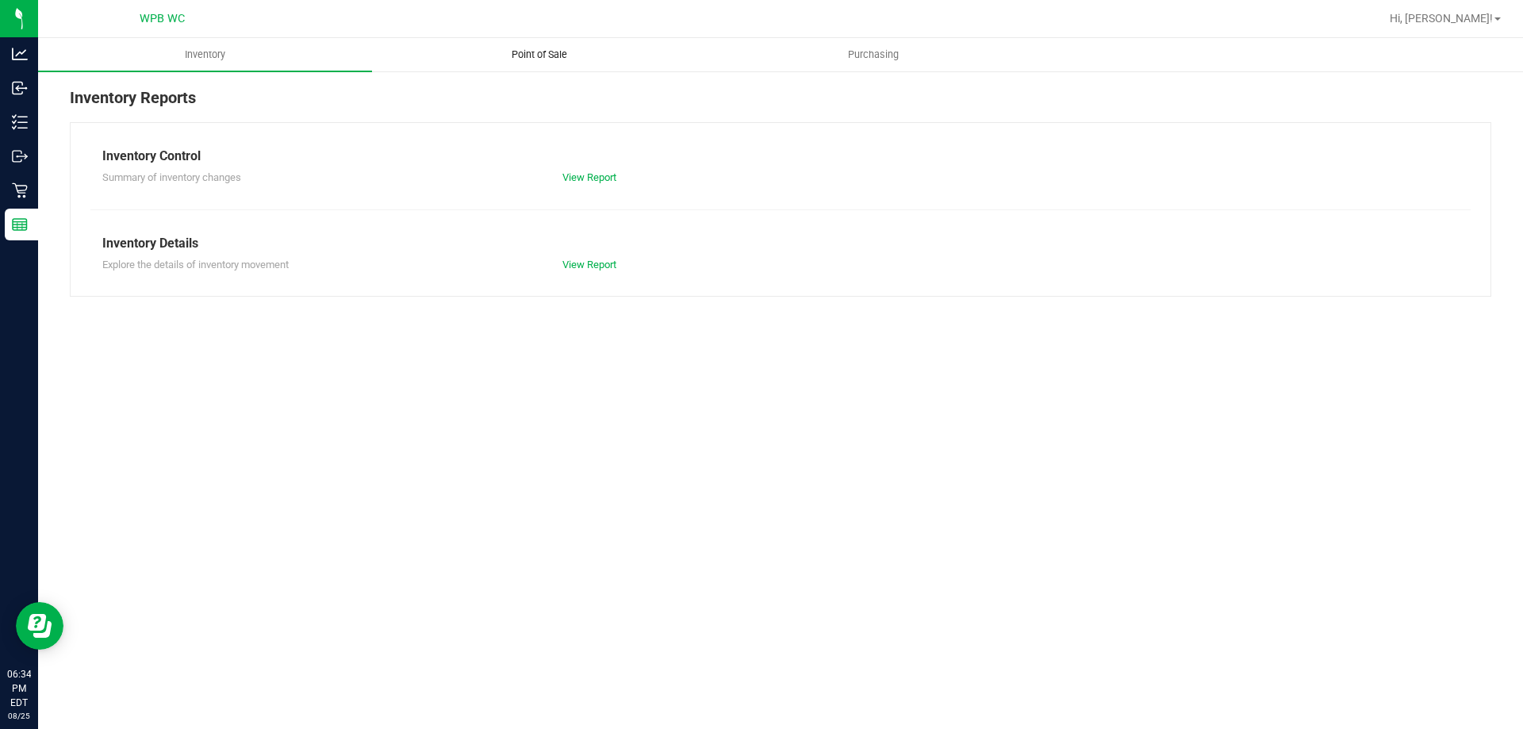
click at [567, 45] on uib-tab-heading "Point of Sale" at bounding box center [539, 55] width 332 height 32
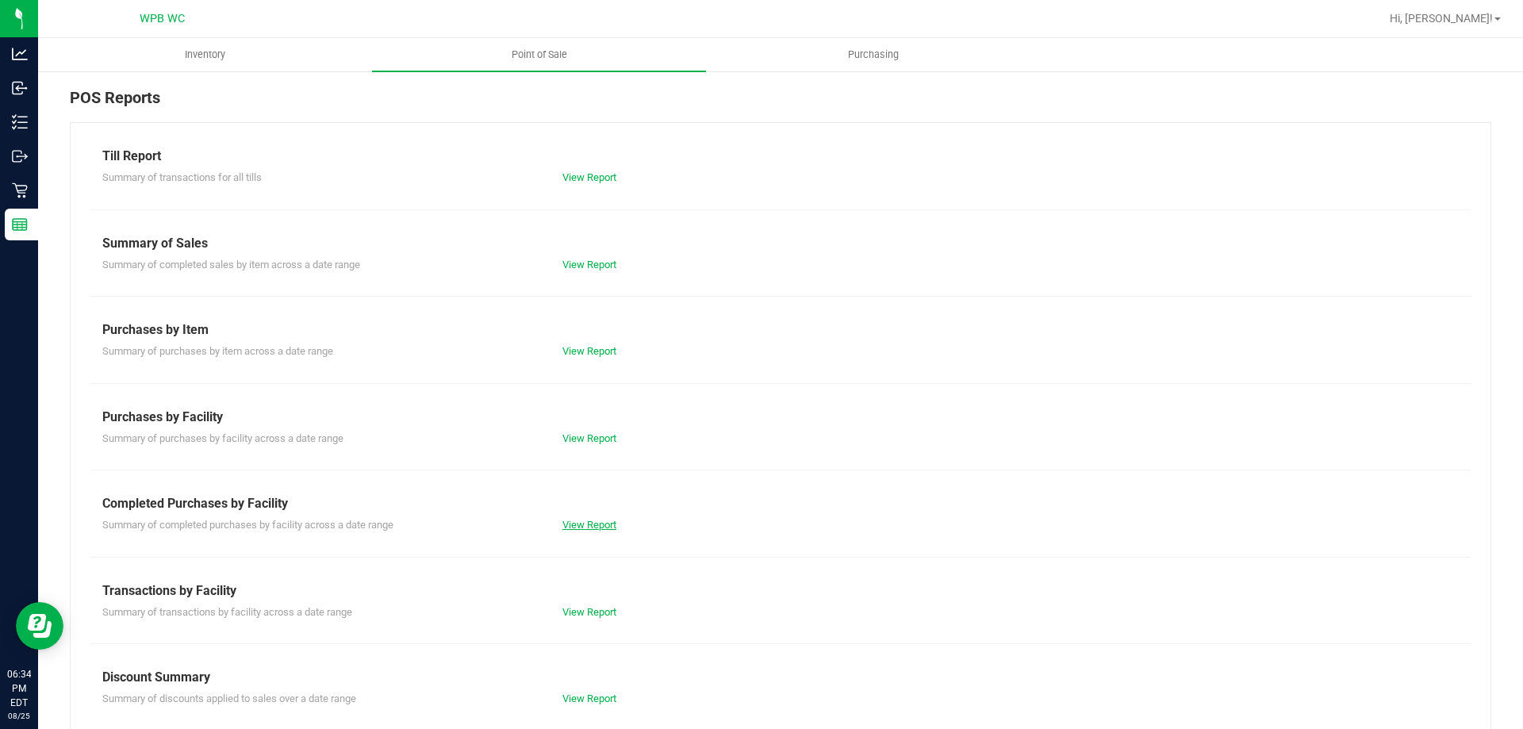
click at [575, 527] on link "View Report" at bounding box center [589, 525] width 54 height 12
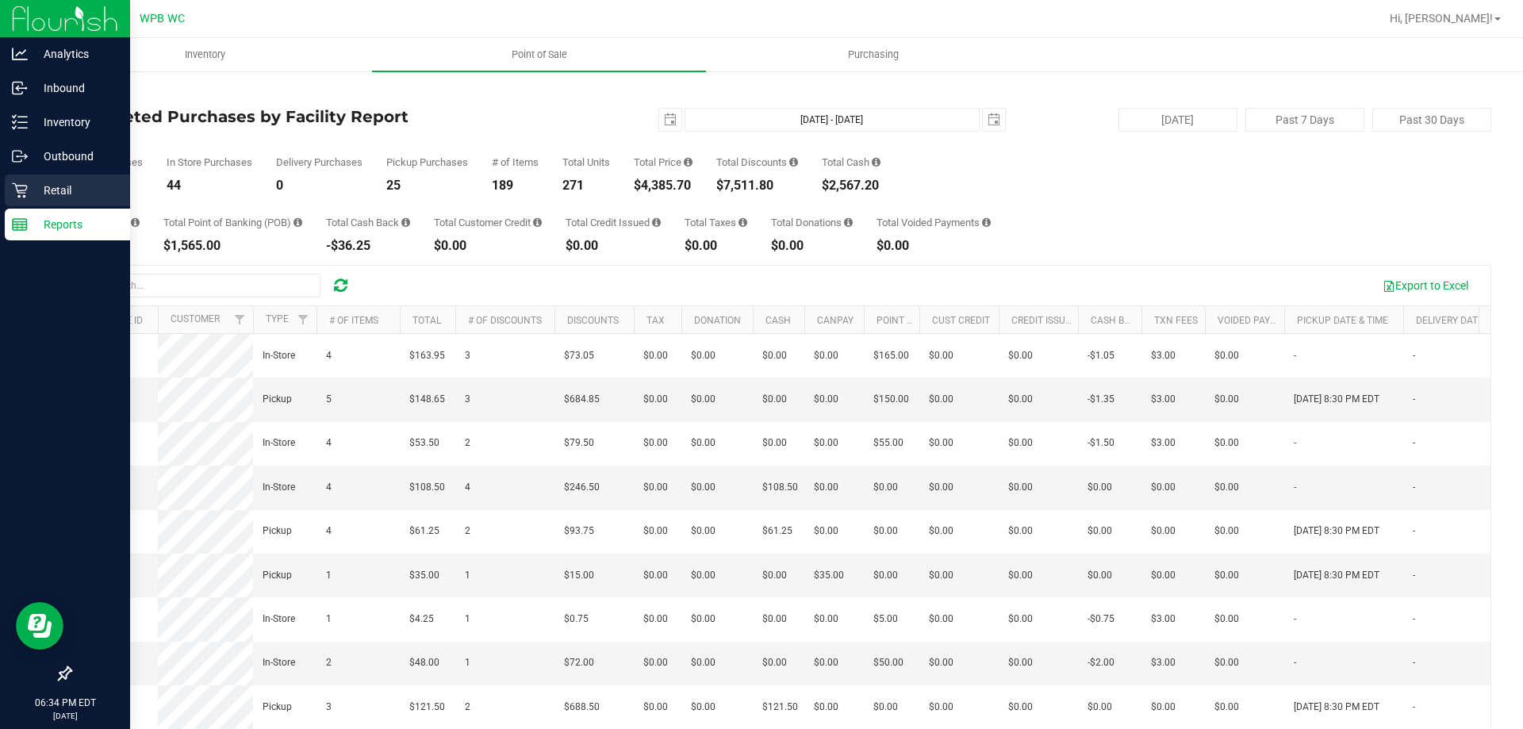
click at [30, 199] on p "Retail" at bounding box center [75, 190] width 95 height 19
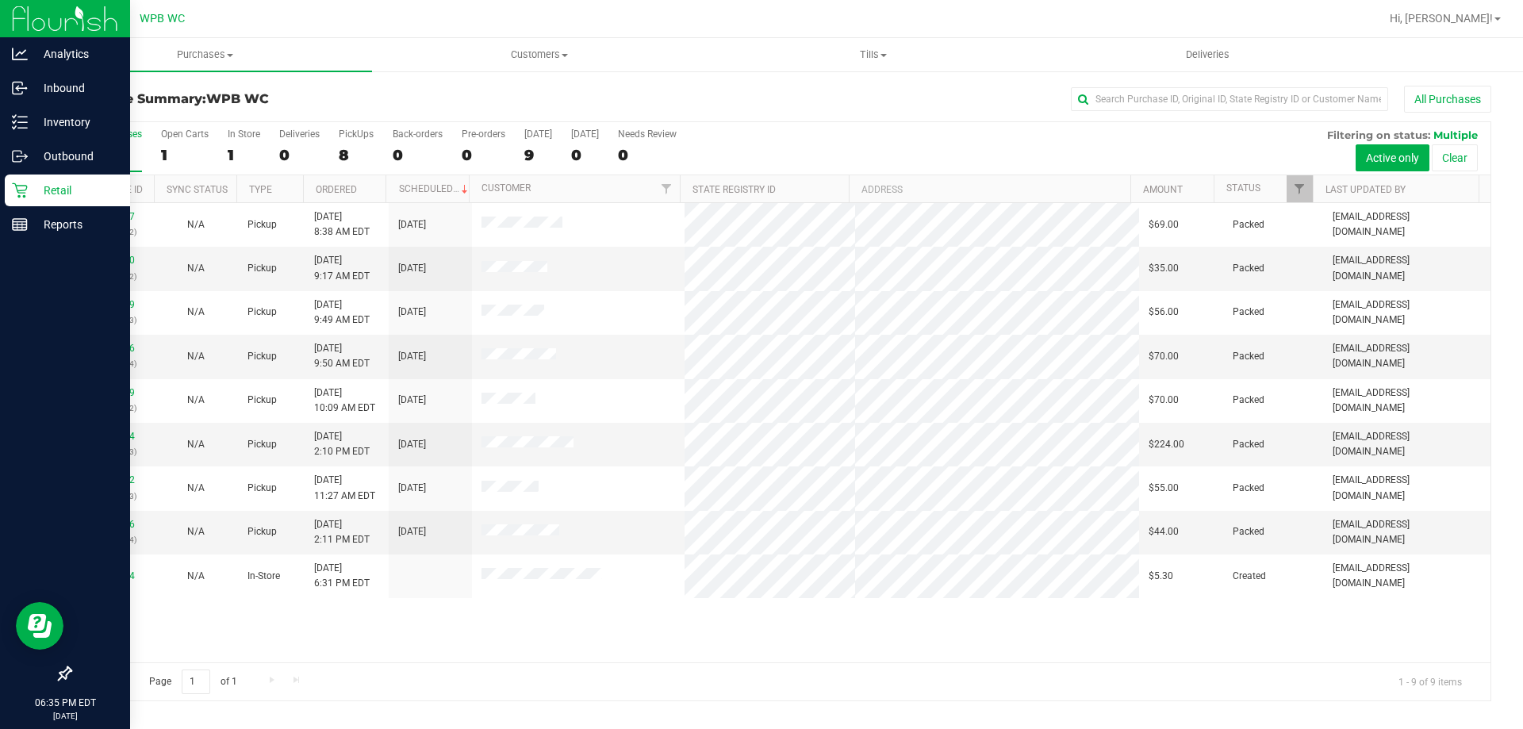
click at [26, 179] on div "Retail" at bounding box center [67, 190] width 125 height 32
click at [10, 196] on div "Retail" at bounding box center [67, 190] width 125 height 32
click at [34, 190] on p "Retail" at bounding box center [75, 190] width 95 height 19
click at [50, 219] on p "Reports" at bounding box center [75, 224] width 95 height 19
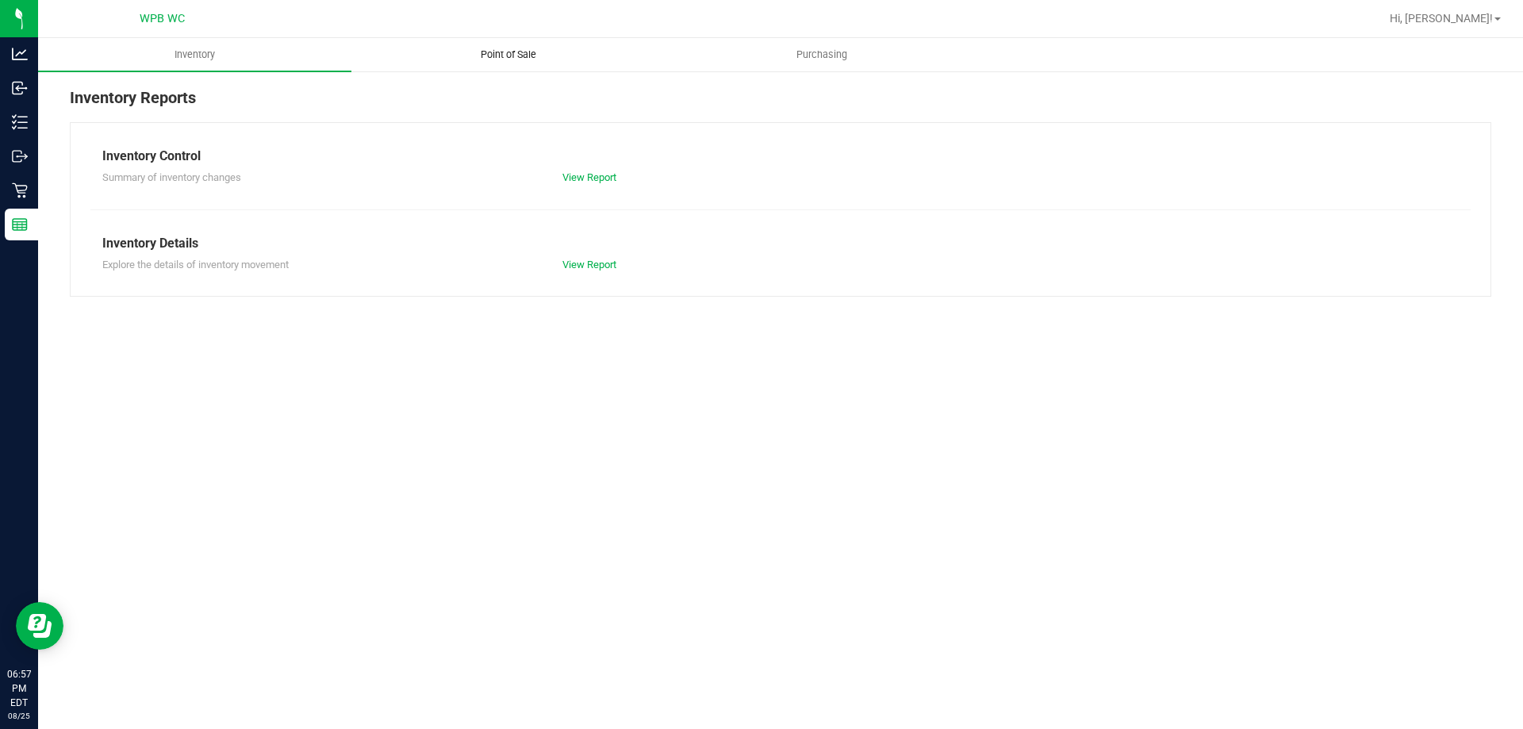
click at [454, 62] on uib-tab-heading "Point of Sale" at bounding box center [508, 55] width 312 height 32
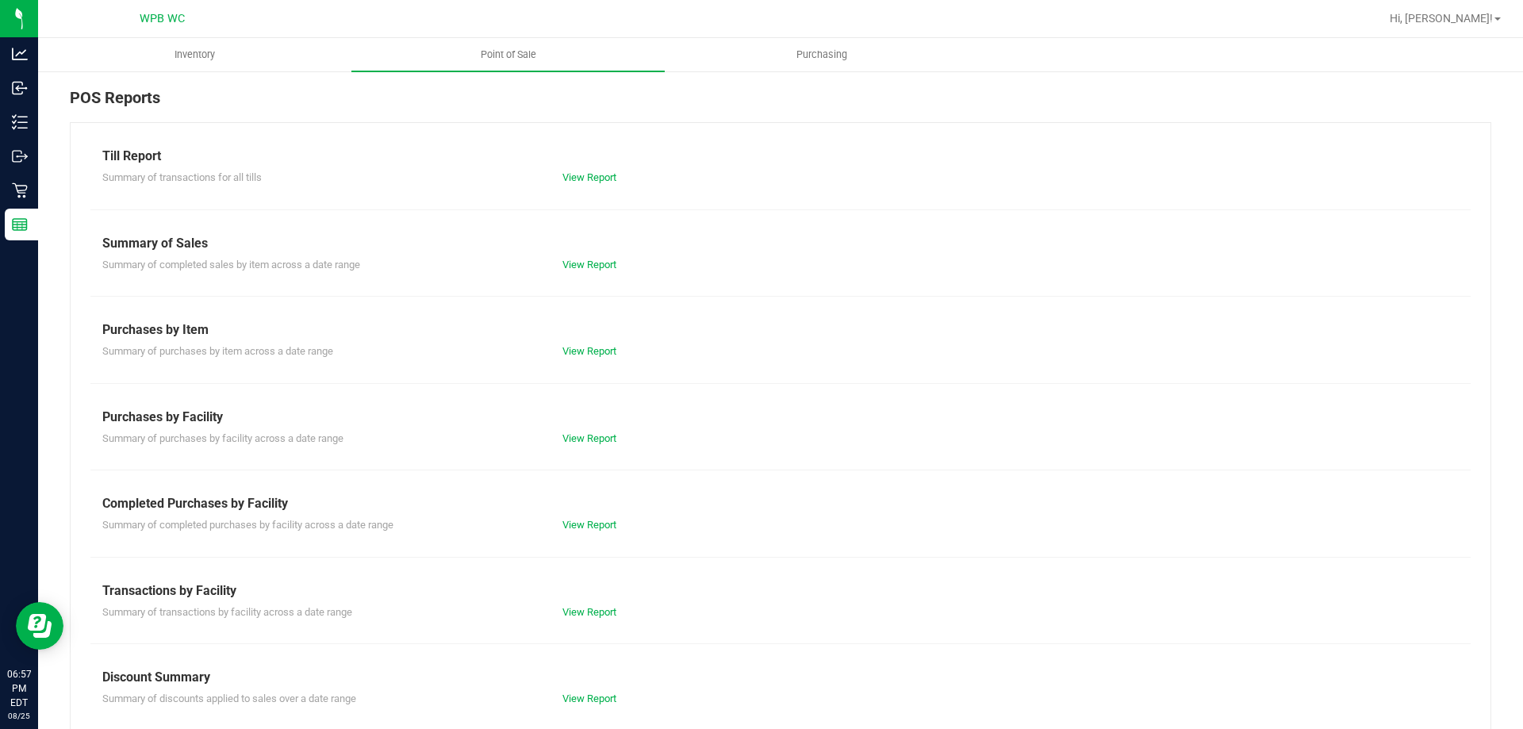
click at [591, 535] on div "Till Report Summary of transactions for all tills View Report Summary of Sales …" at bounding box center [780, 470] width 1421 height 696
click at [593, 530] on link "View Report" at bounding box center [589, 525] width 54 height 12
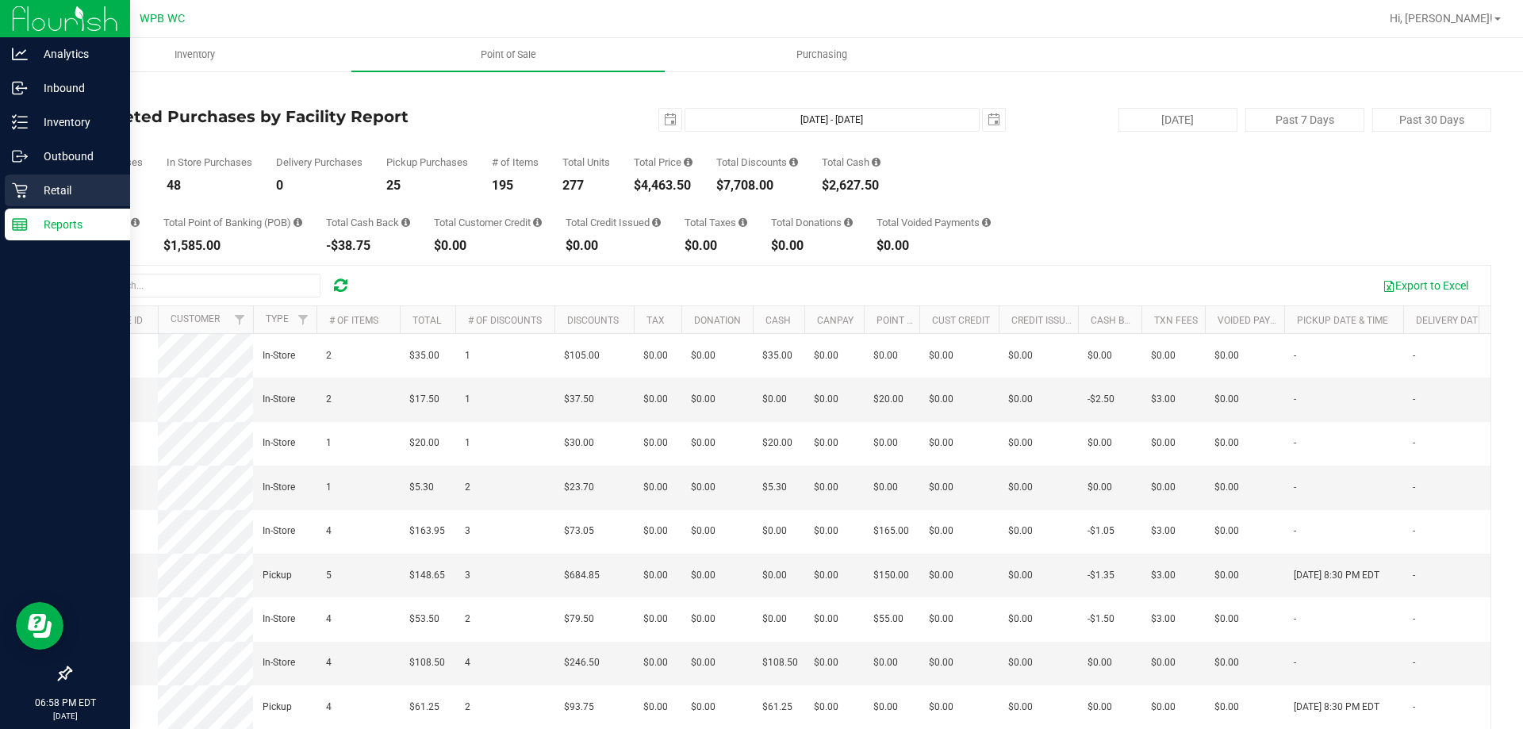
click at [36, 180] on div "Retail" at bounding box center [67, 190] width 125 height 32
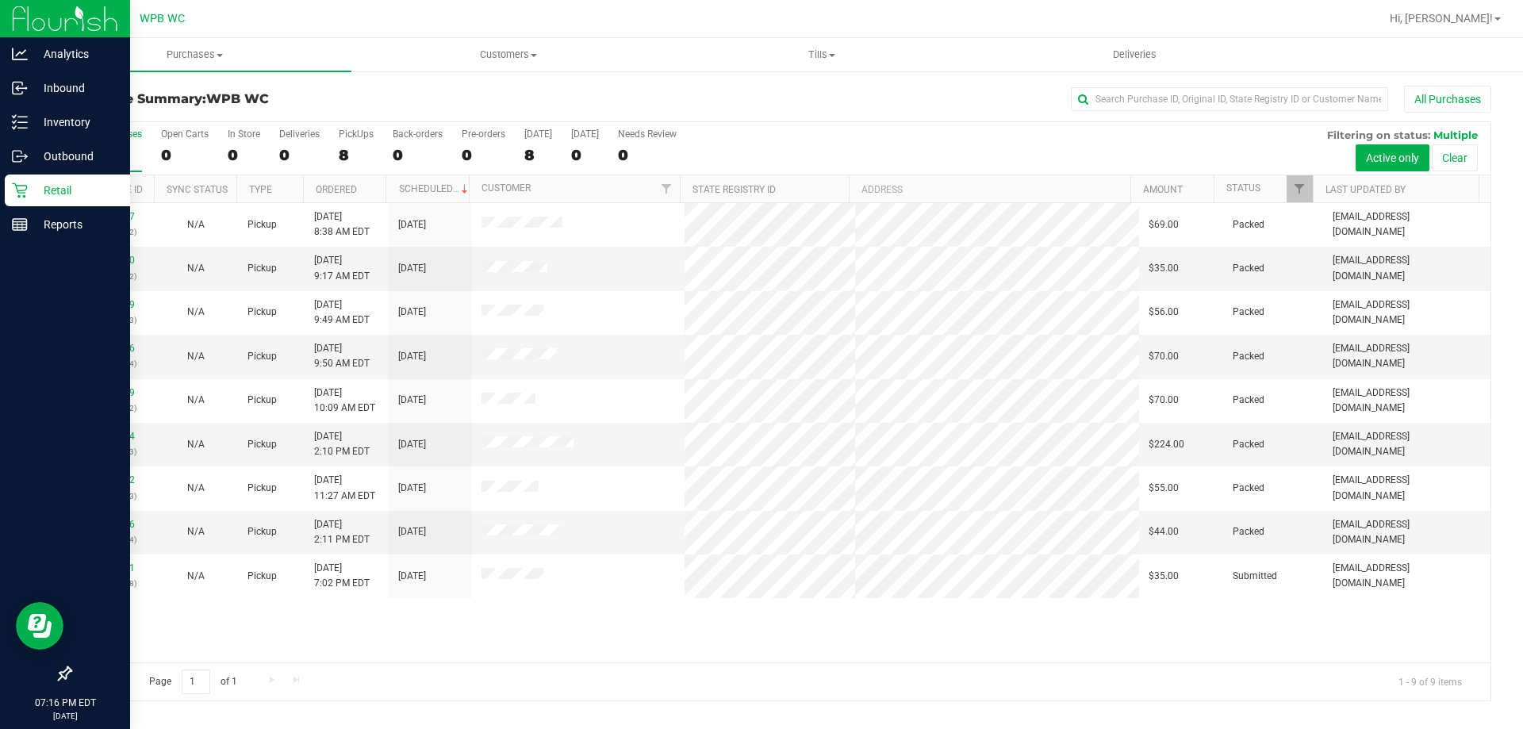
click at [33, 186] on p "Retail" at bounding box center [75, 190] width 95 height 19
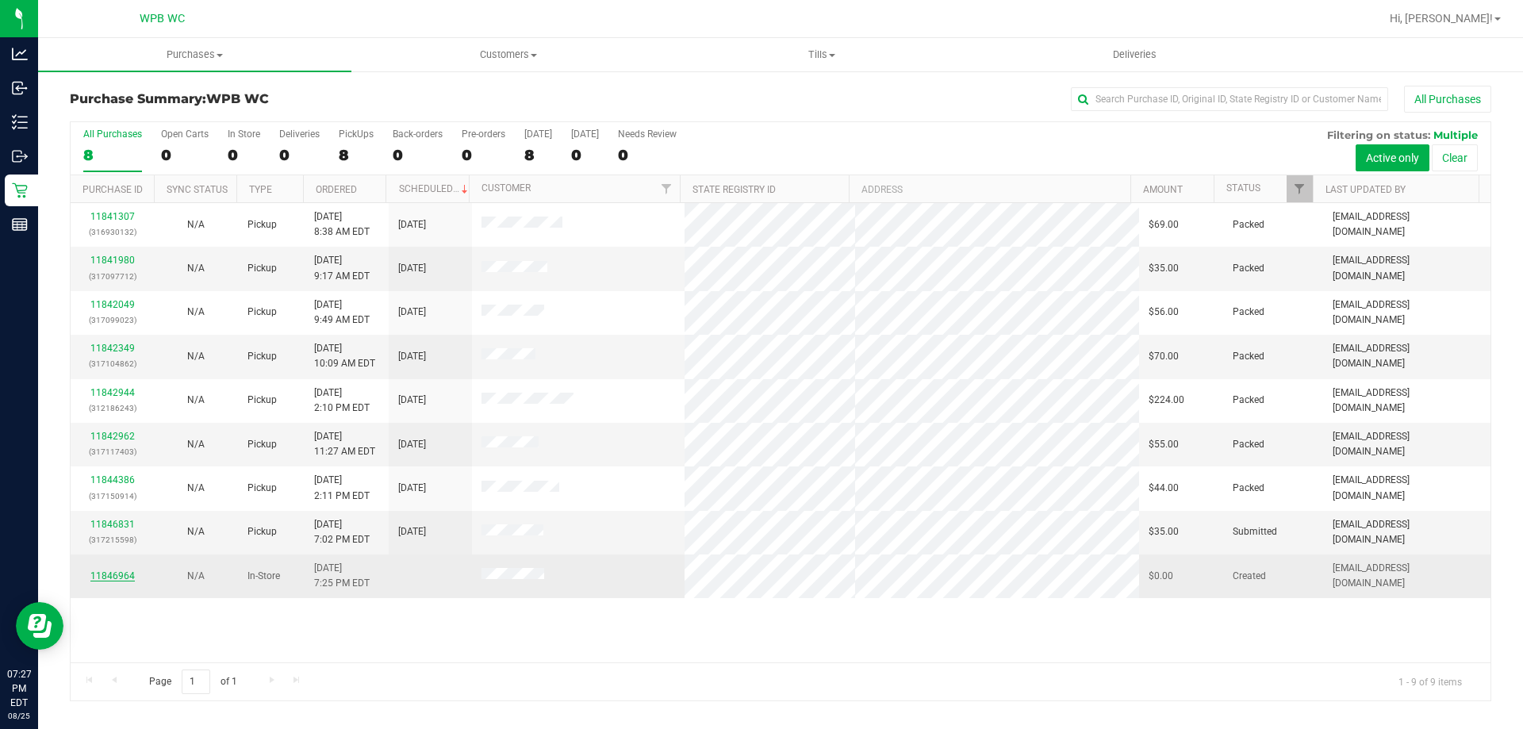
click at [129, 571] on link "11846964" at bounding box center [112, 575] width 44 height 11
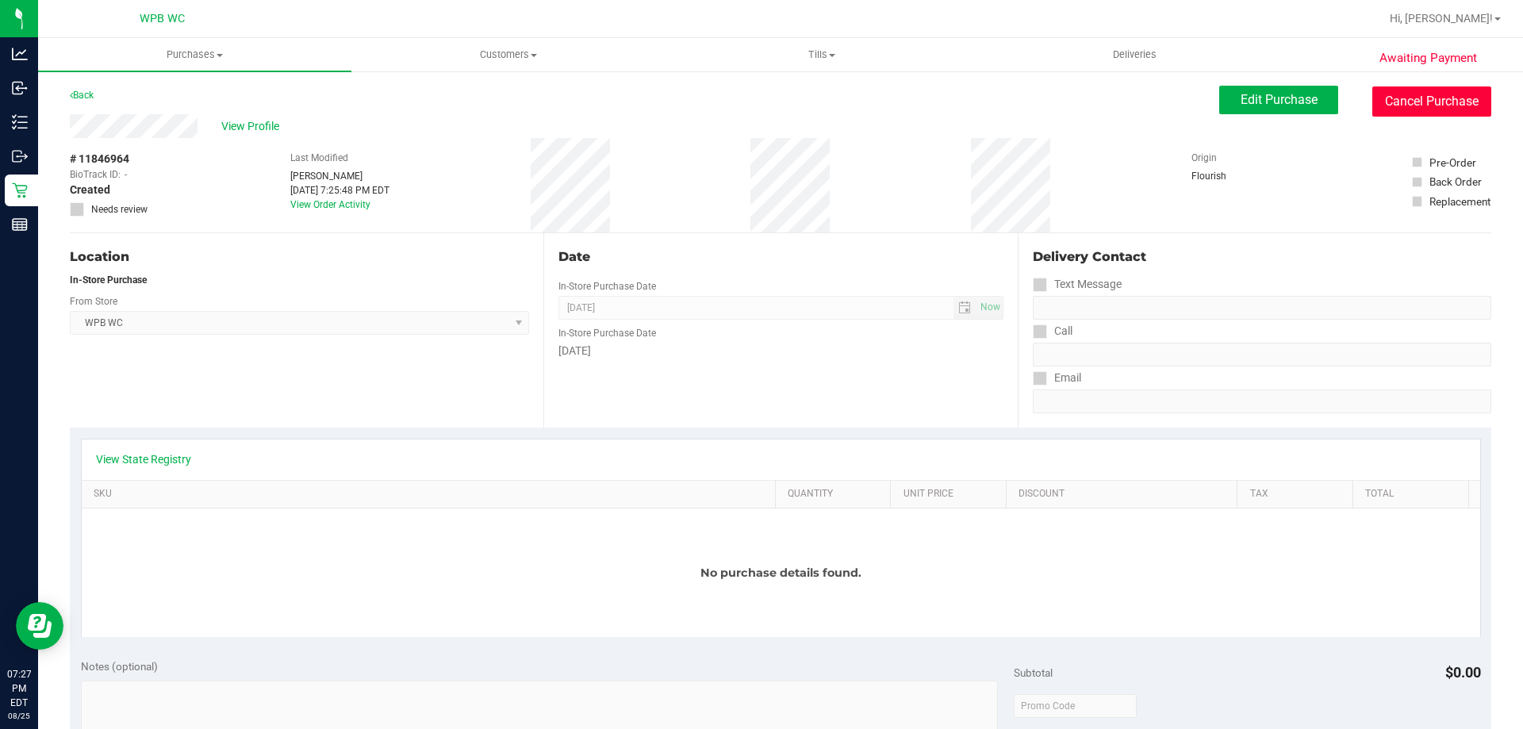
click at [1419, 106] on button "Cancel Purchase" at bounding box center [1431, 101] width 119 height 30
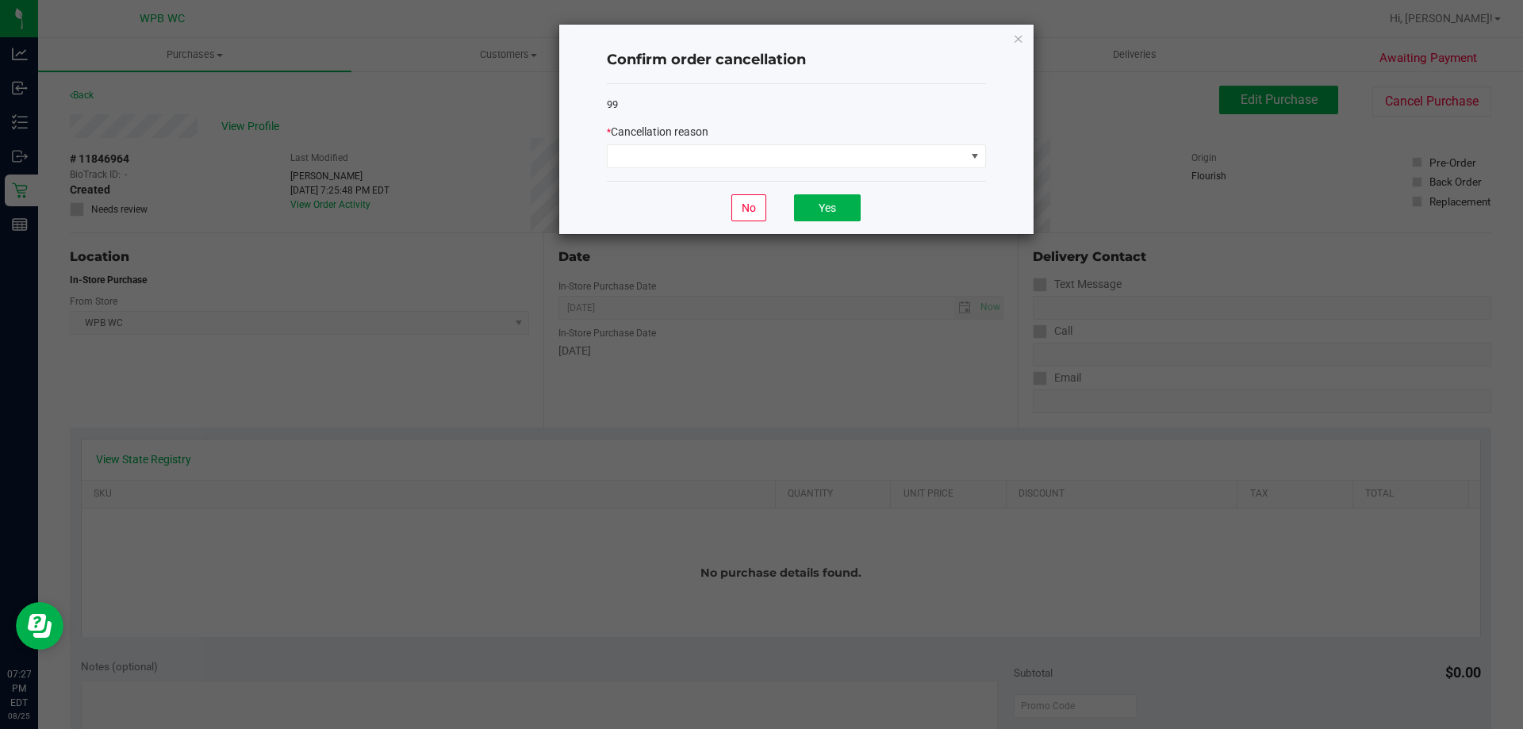
click at [758, 138] on div "* Cancellation reason" at bounding box center [796, 132] width 379 height 17
click at [752, 150] on span at bounding box center [787, 156] width 358 height 22
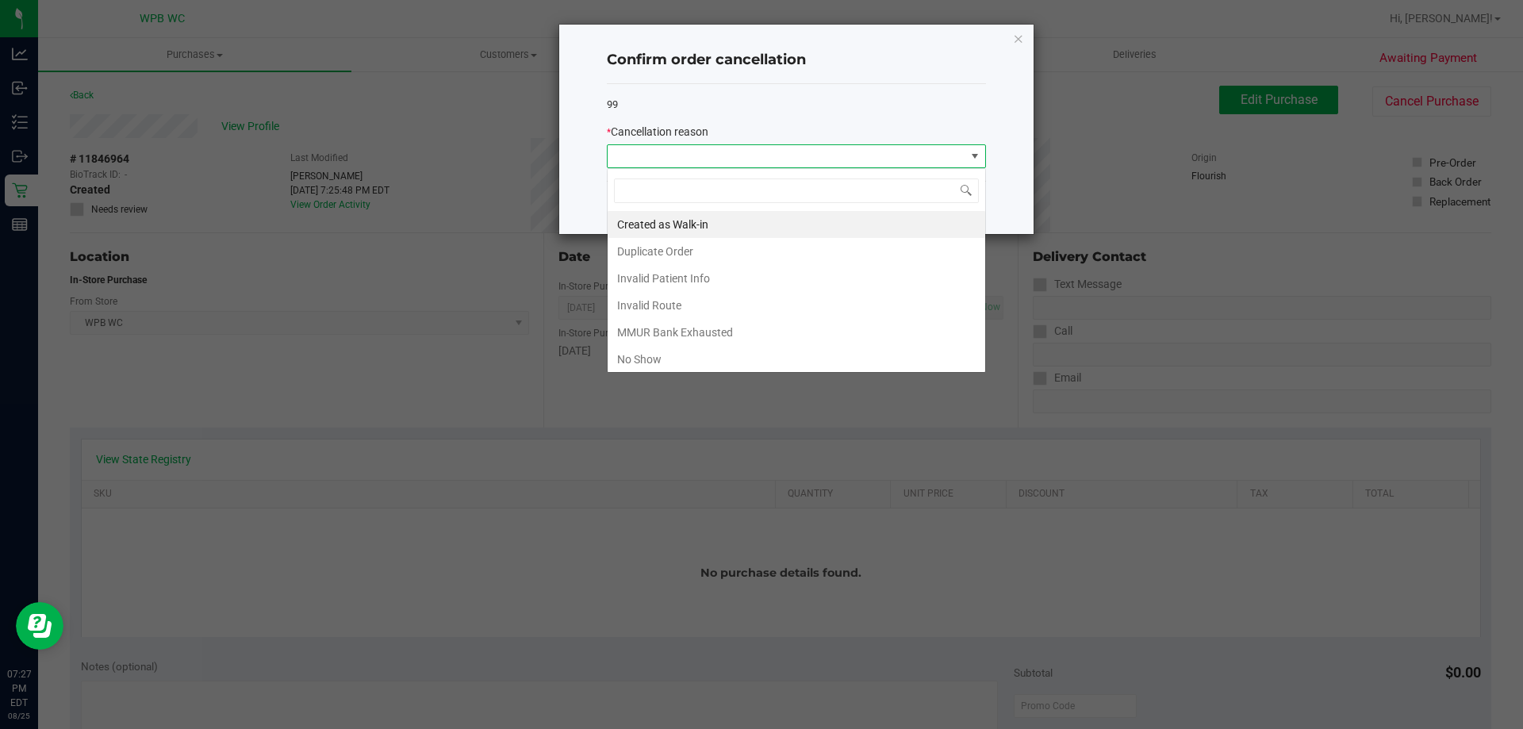
scroll to position [24, 379]
click at [692, 364] on li "No Show" at bounding box center [797, 359] width 378 height 27
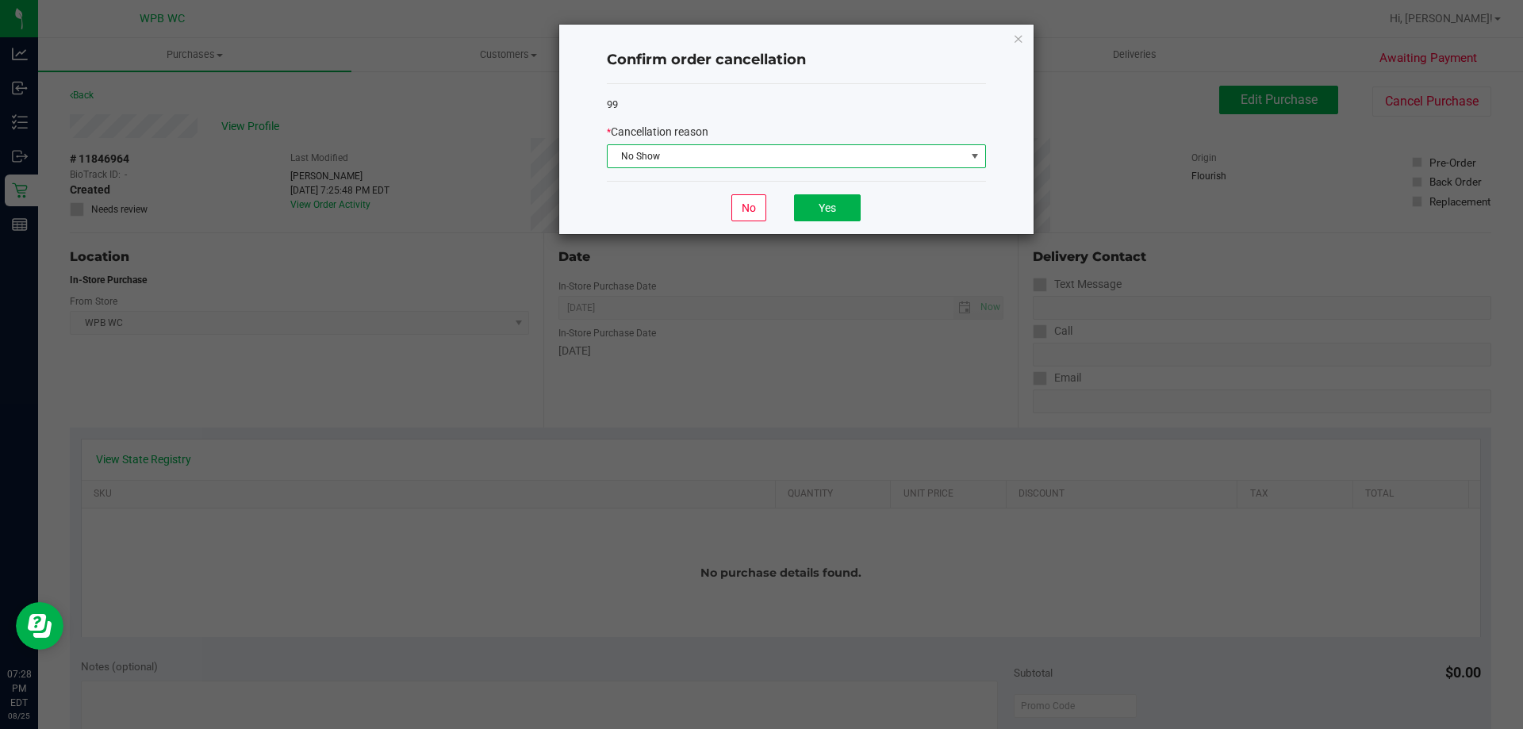
click at [734, 155] on span "No Show" at bounding box center [787, 156] width 358 height 22
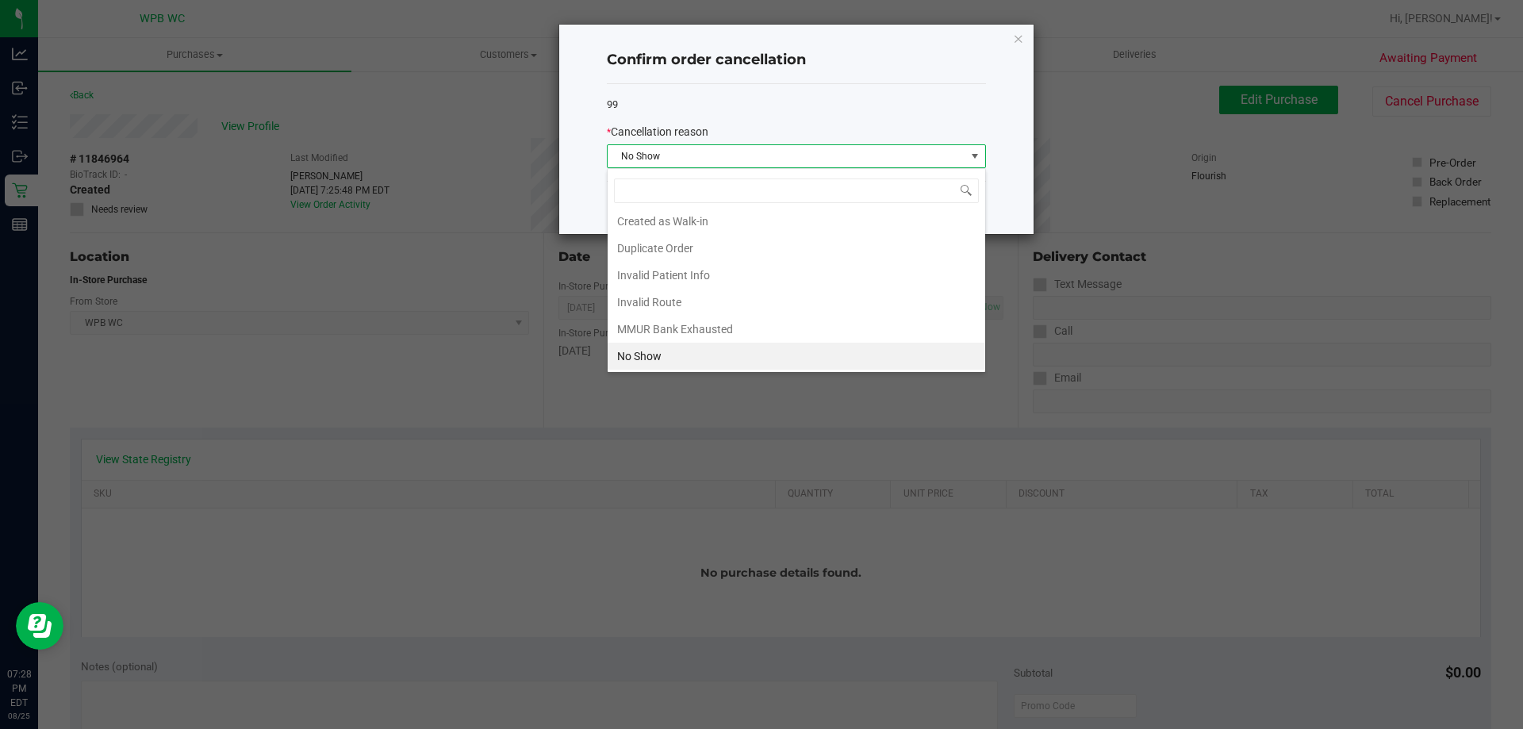
click at [659, 226] on li "Created as Walk-in" at bounding box center [797, 221] width 378 height 27
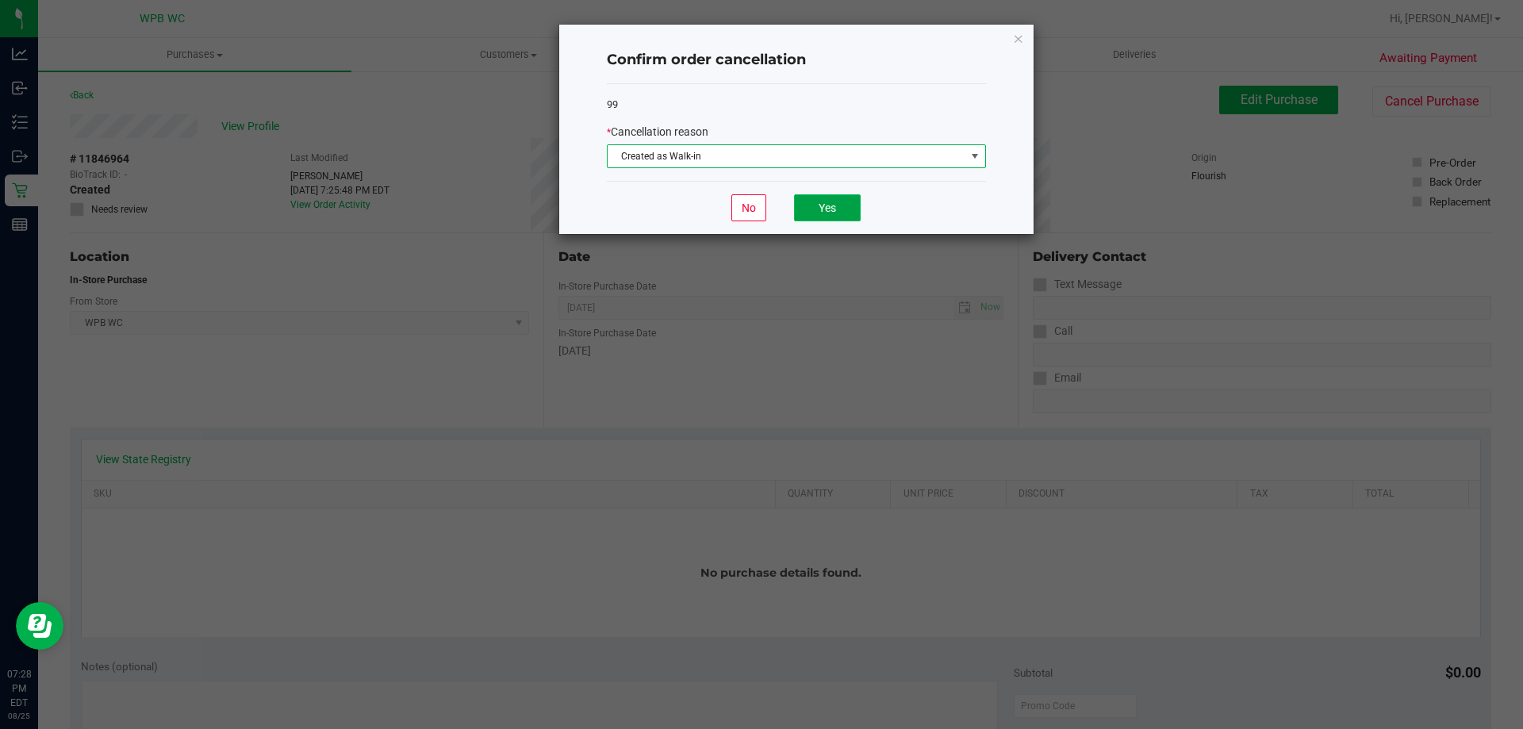
click at [836, 215] on button "Yes" at bounding box center [827, 207] width 67 height 27
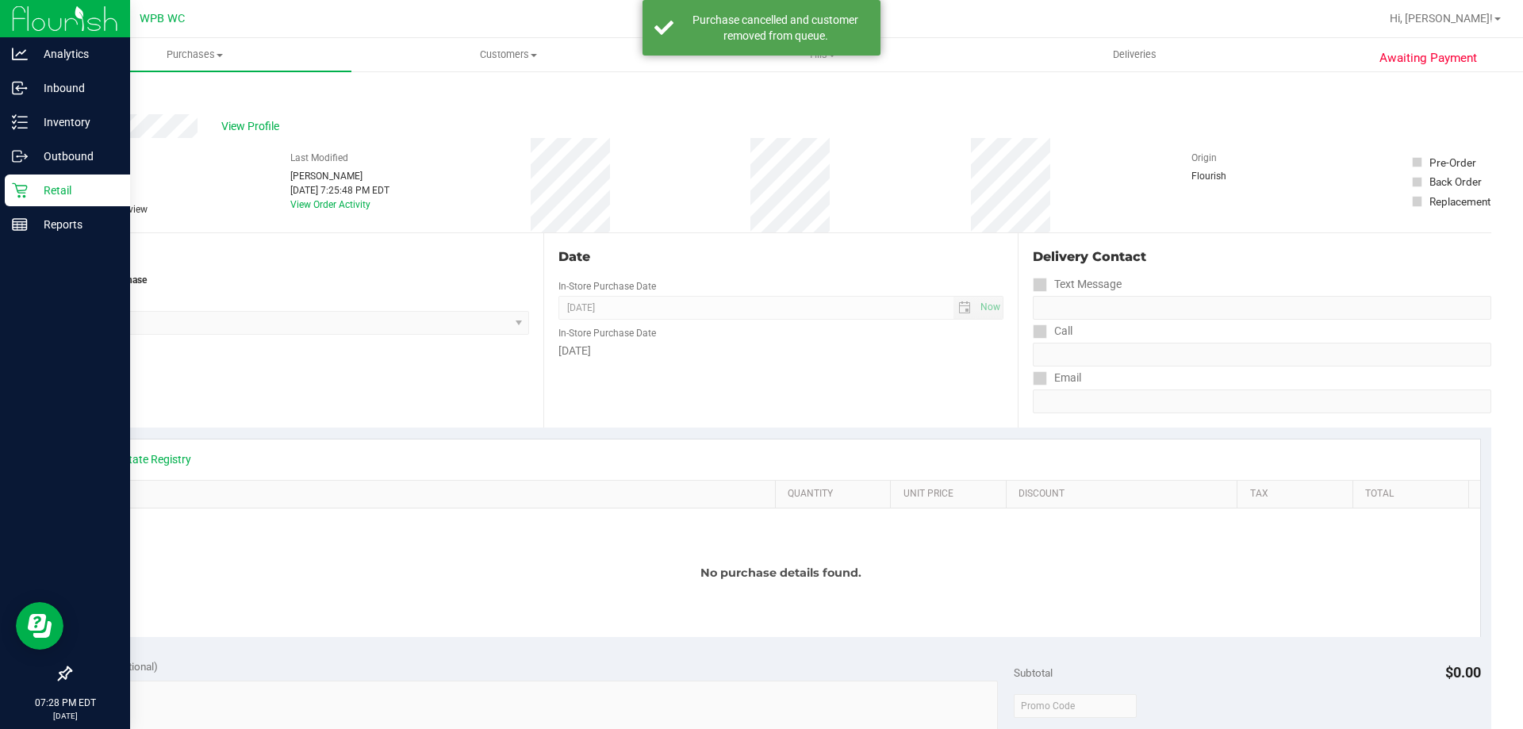
click at [57, 186] on p "Retail" at bounding box center [75, 190] width 95 height 19
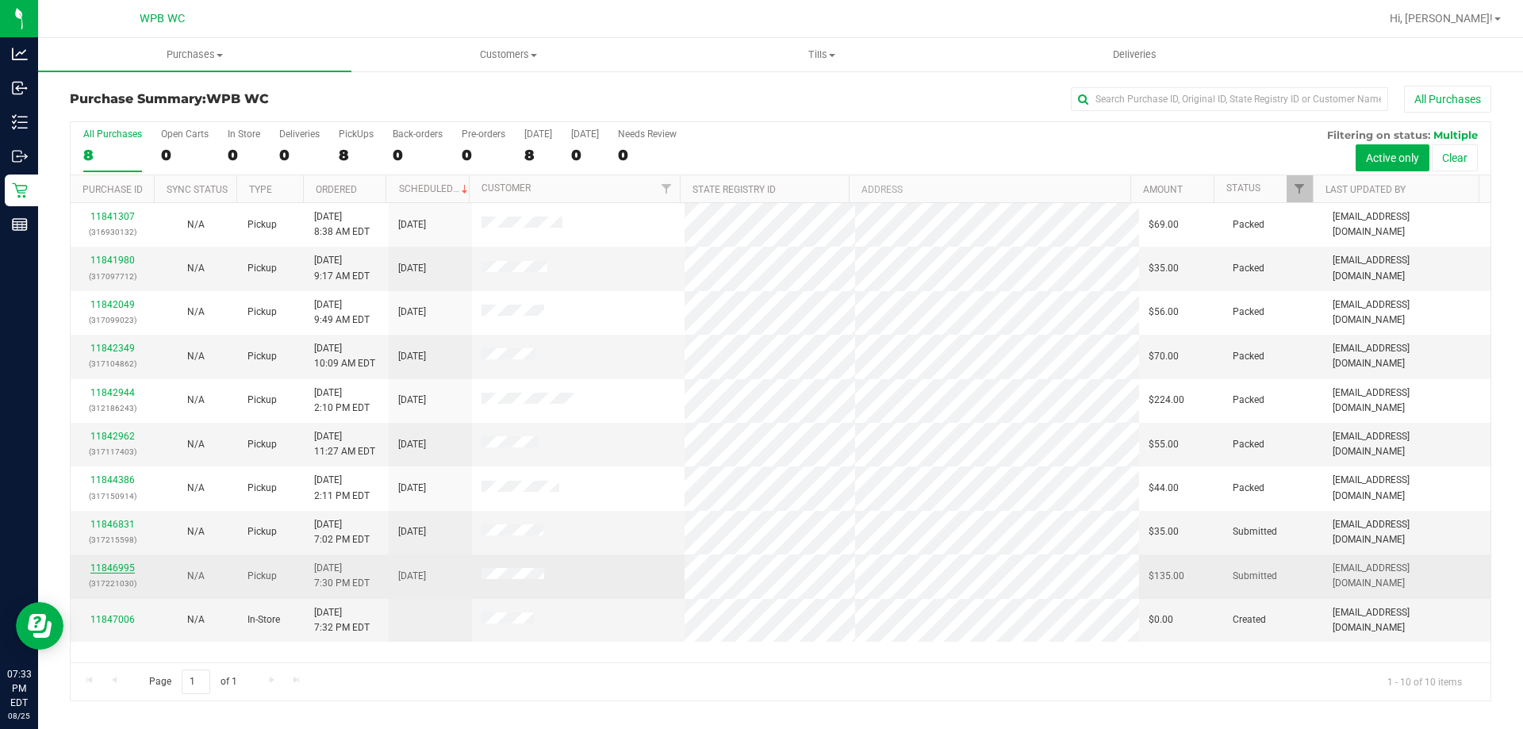
click at [113, 565] on link "11846995" at bounding box center [112, 567] width 44 height 11
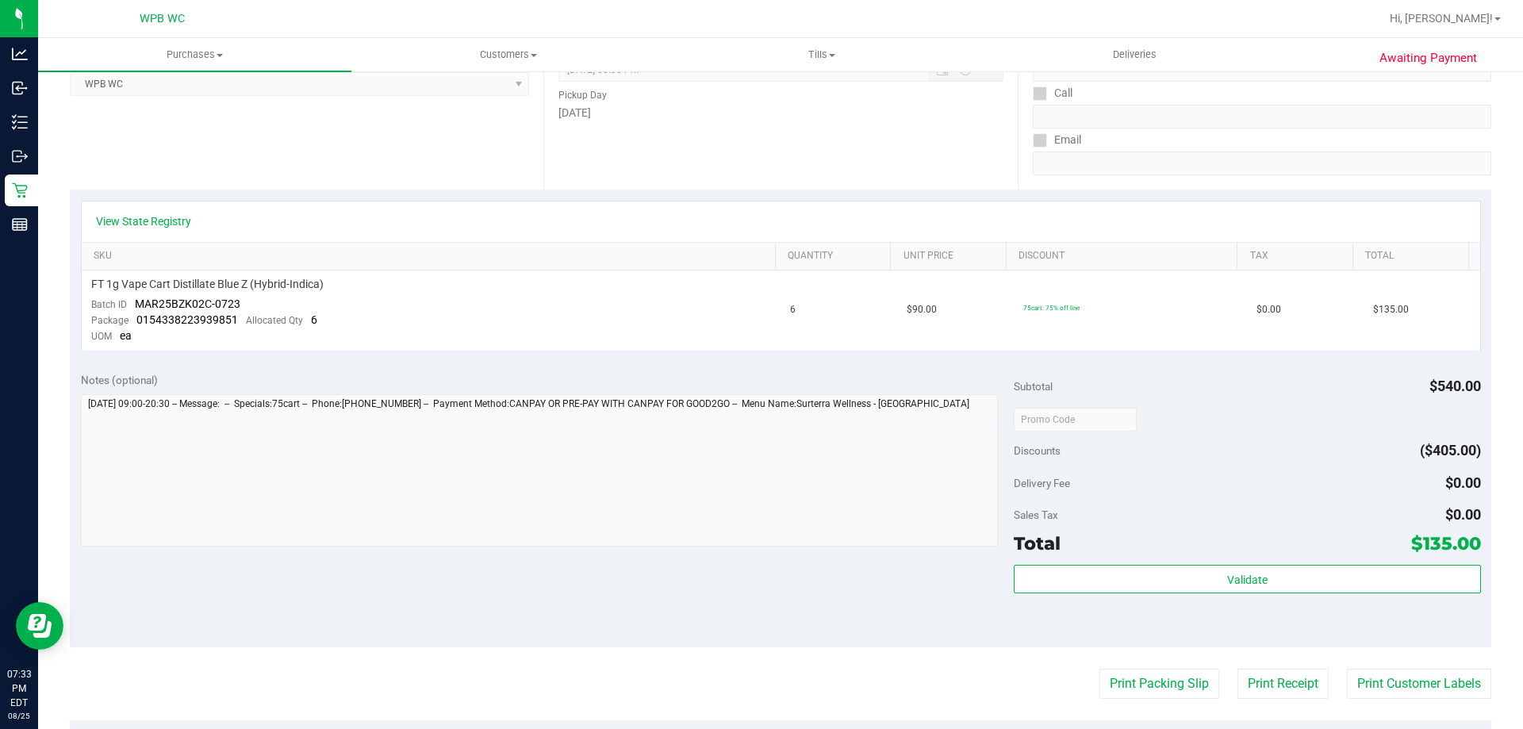
scroll to position [317, 0]
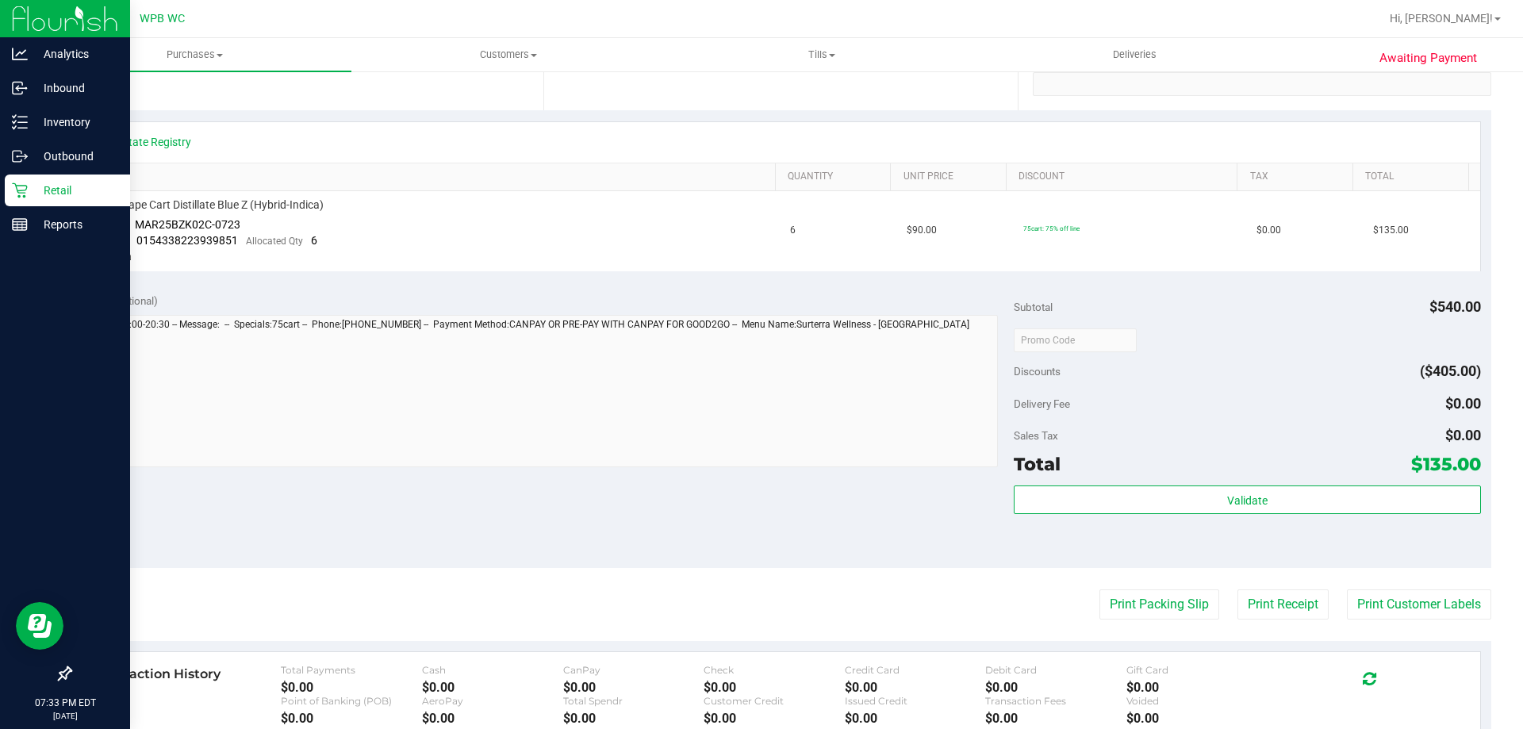
click at [55, 190] on p "Retail" at bounding box center [75, 190] width 95 height 19
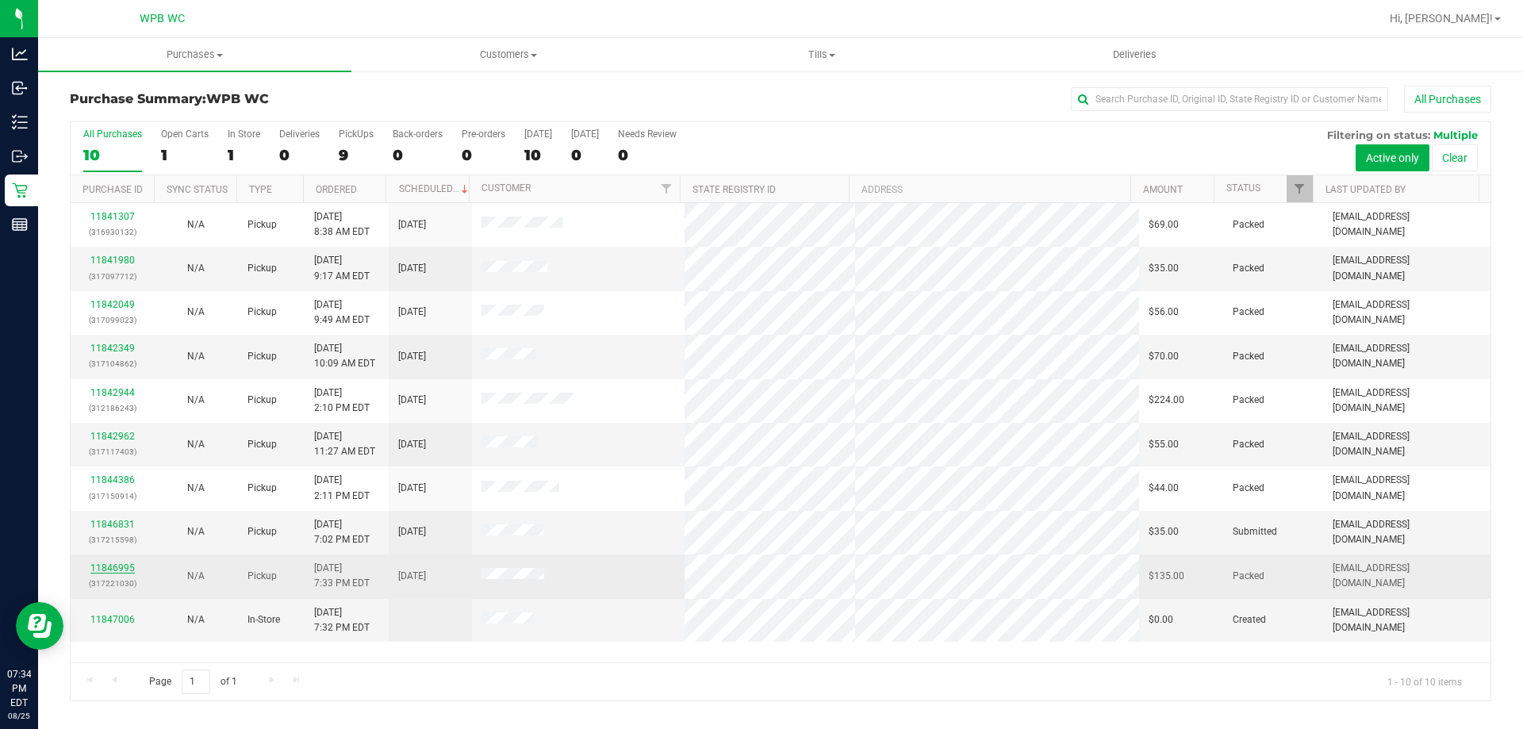
click at [129, 565] on link "11846995" at bounding box center [112, 567] width 44 height 11
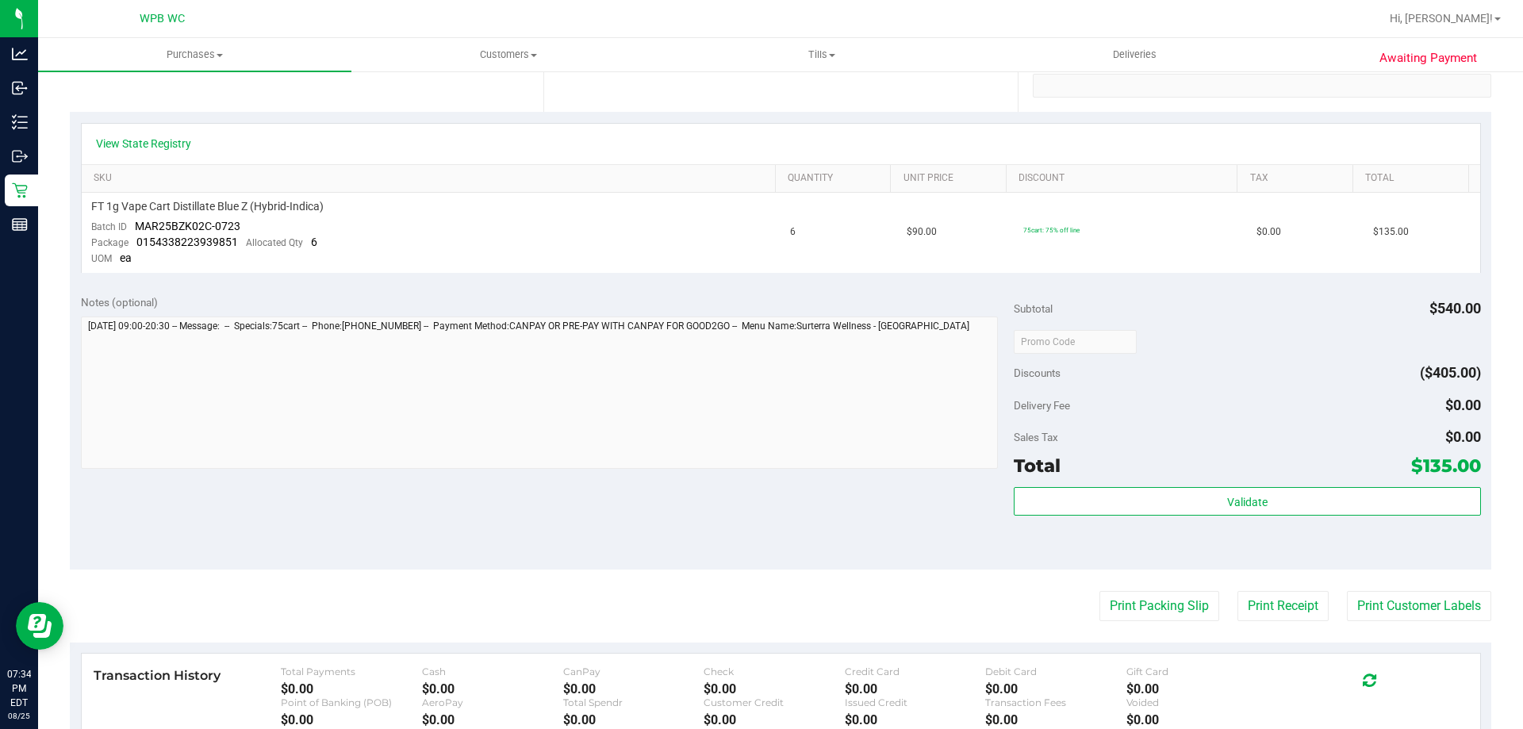
scroll to position [317, 0]
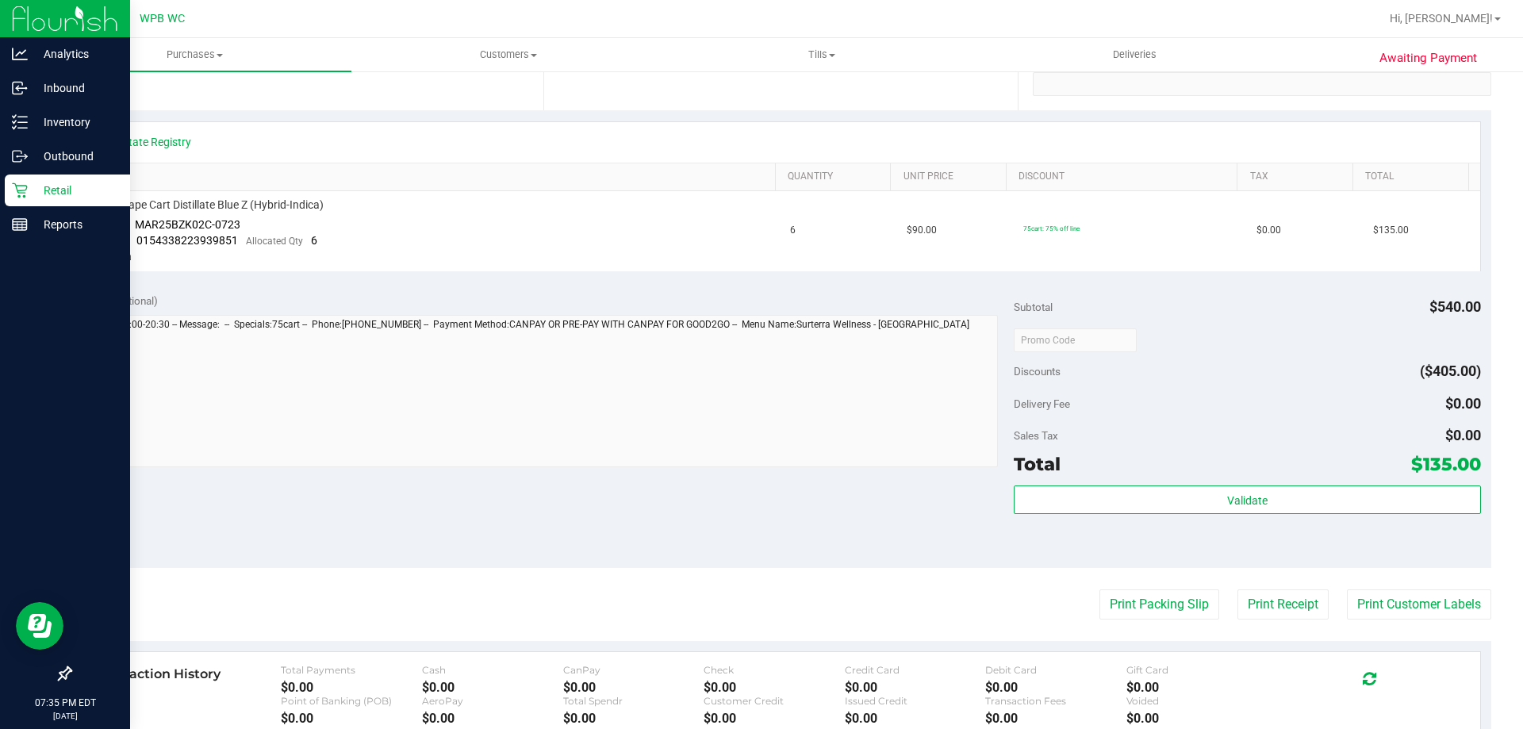
click at [27, 195] on icon at bounding box center [20, 190] width 16 height 16
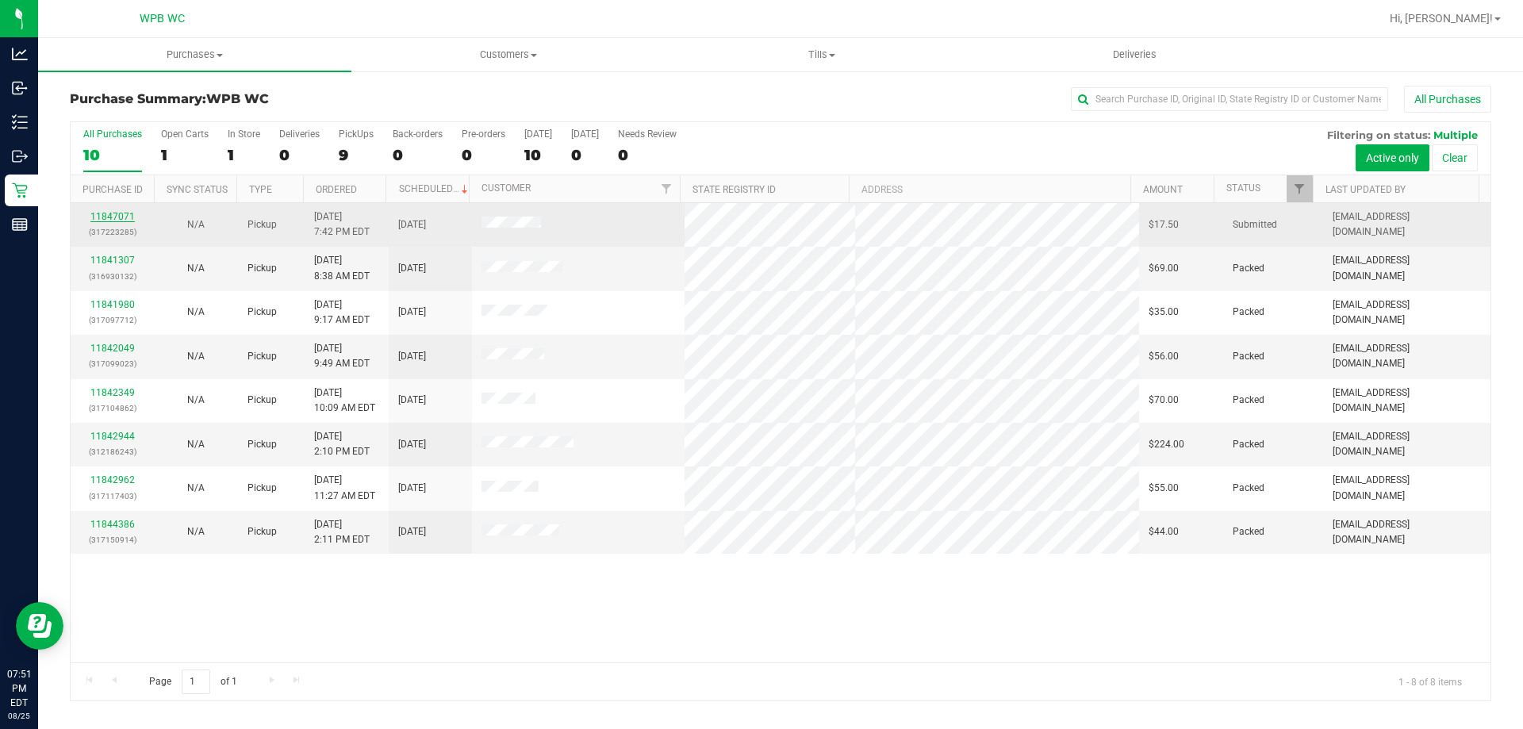
click at [104, 217] on link "11847071" at bounding box center [112, 216] width 44 height 11
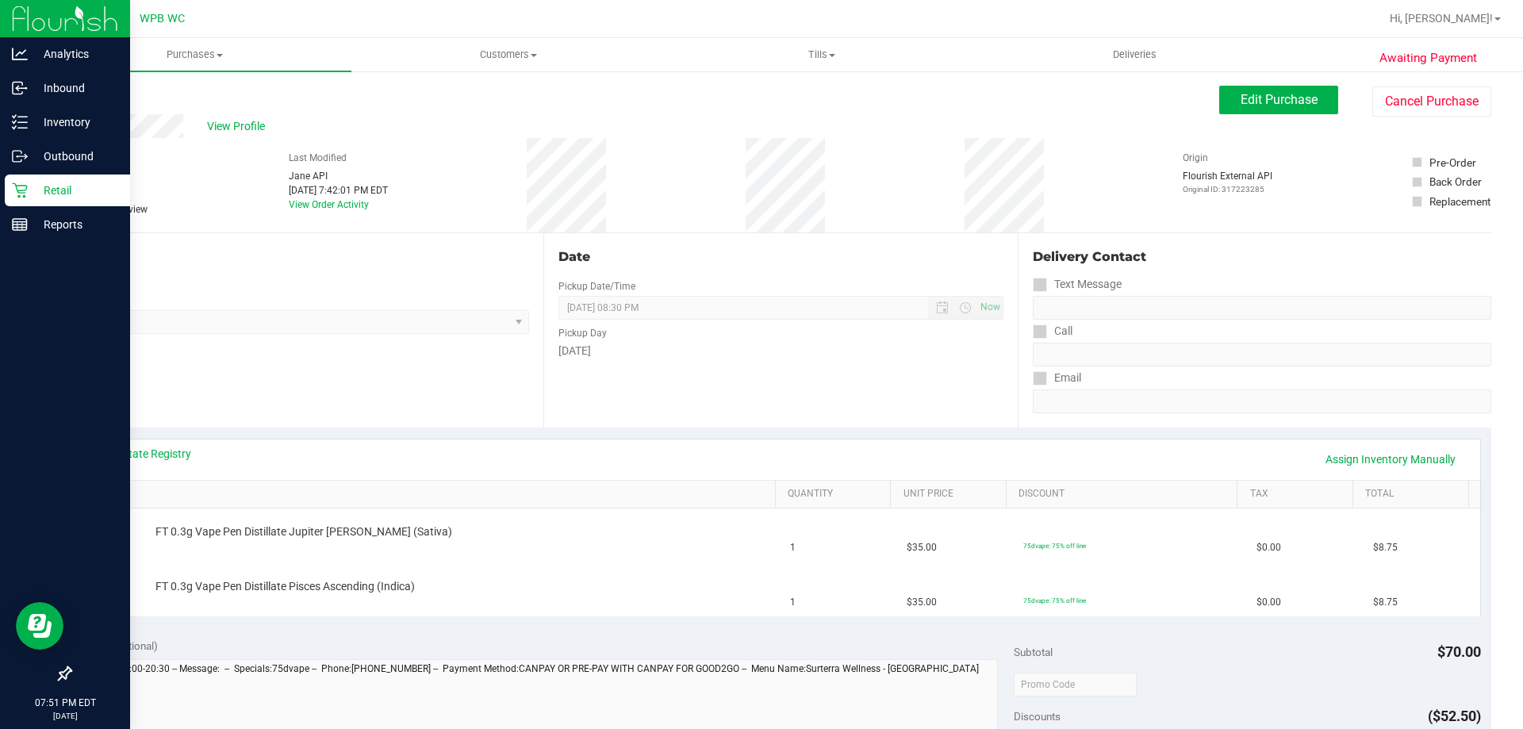
click at [25, 190] on icon at bounding box center [19, 190] width 15 height 15
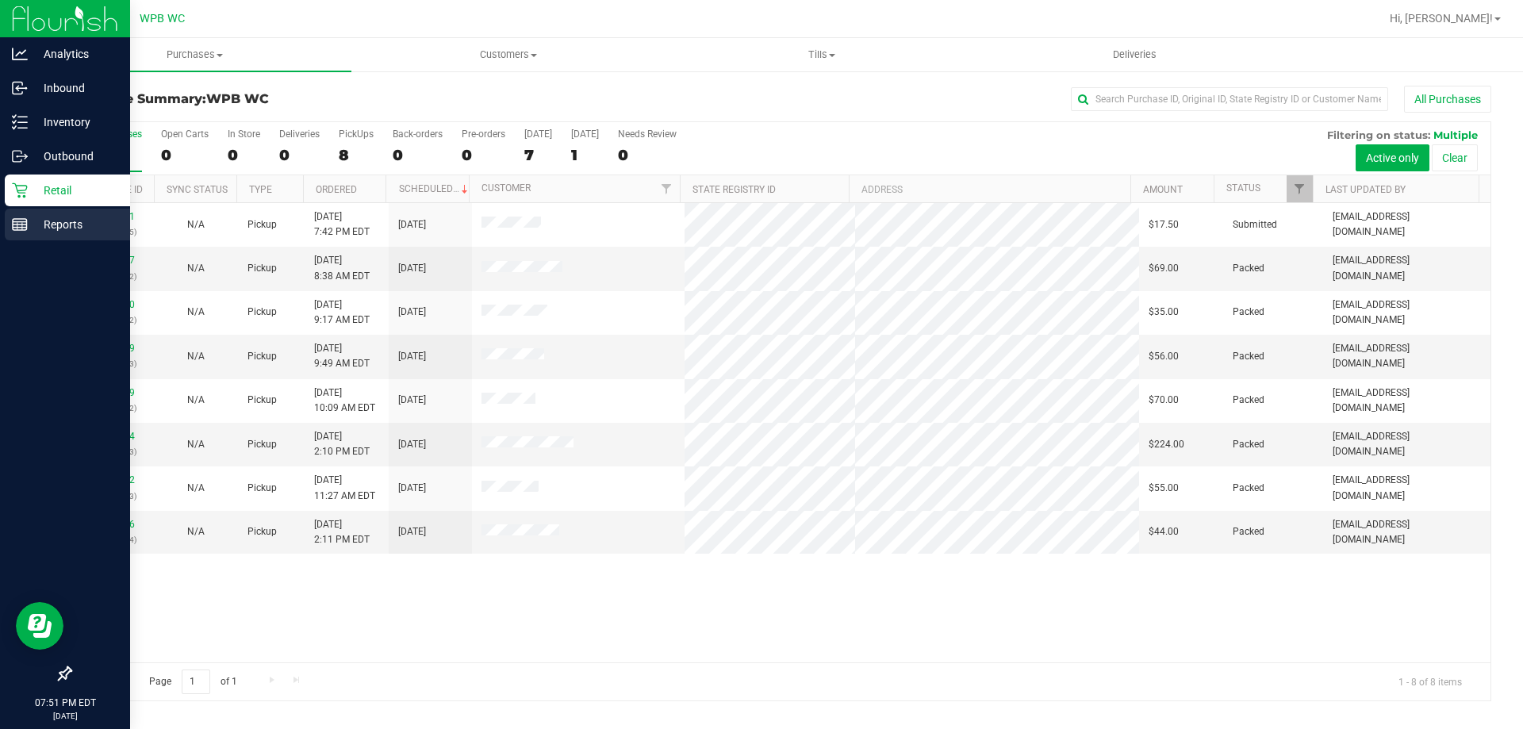
click at [51, 222] on p "Reports" at bounding box center [75, 224] width 95 height 19
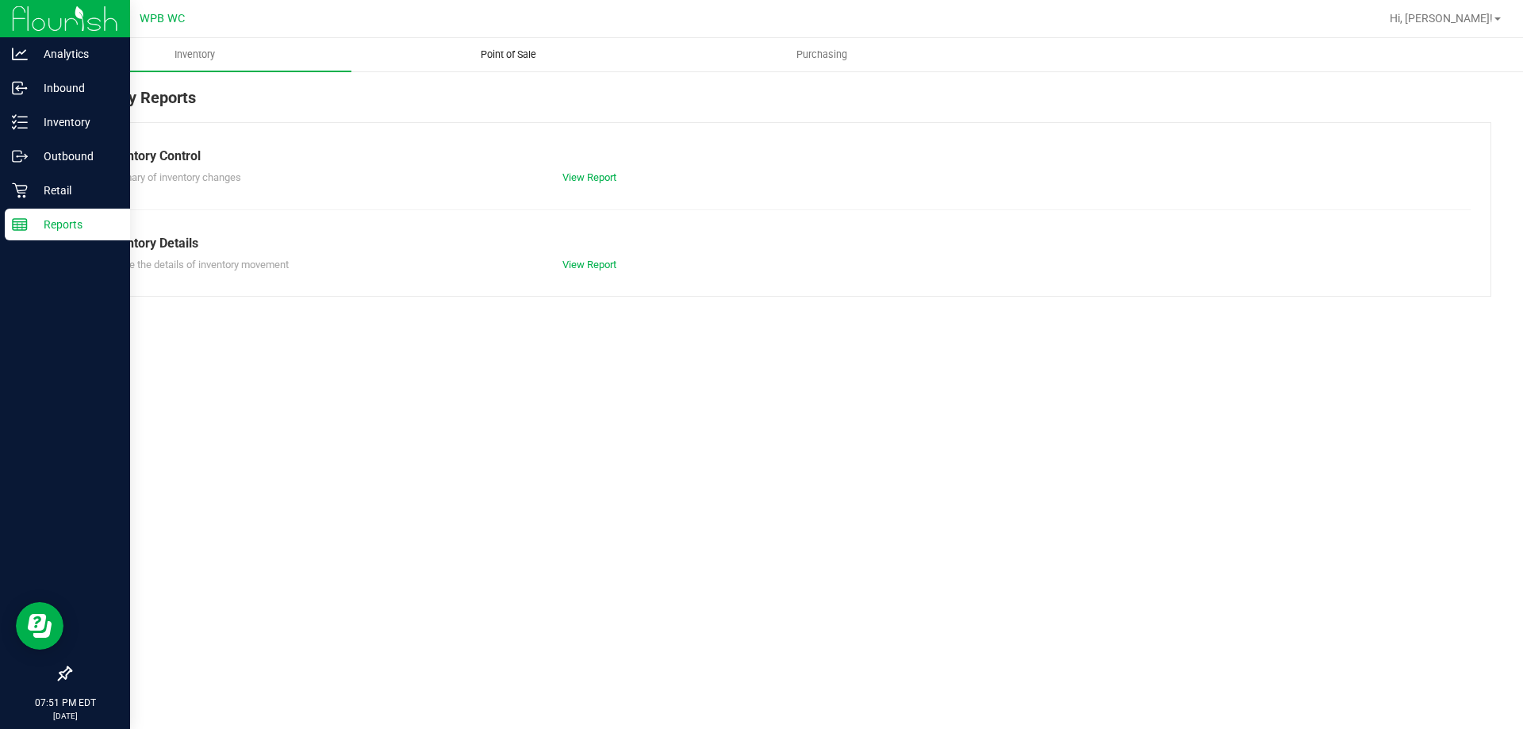
click at [485, 59] on span "Point of Sale" at bounding box center [508, 55] width 98 height 14
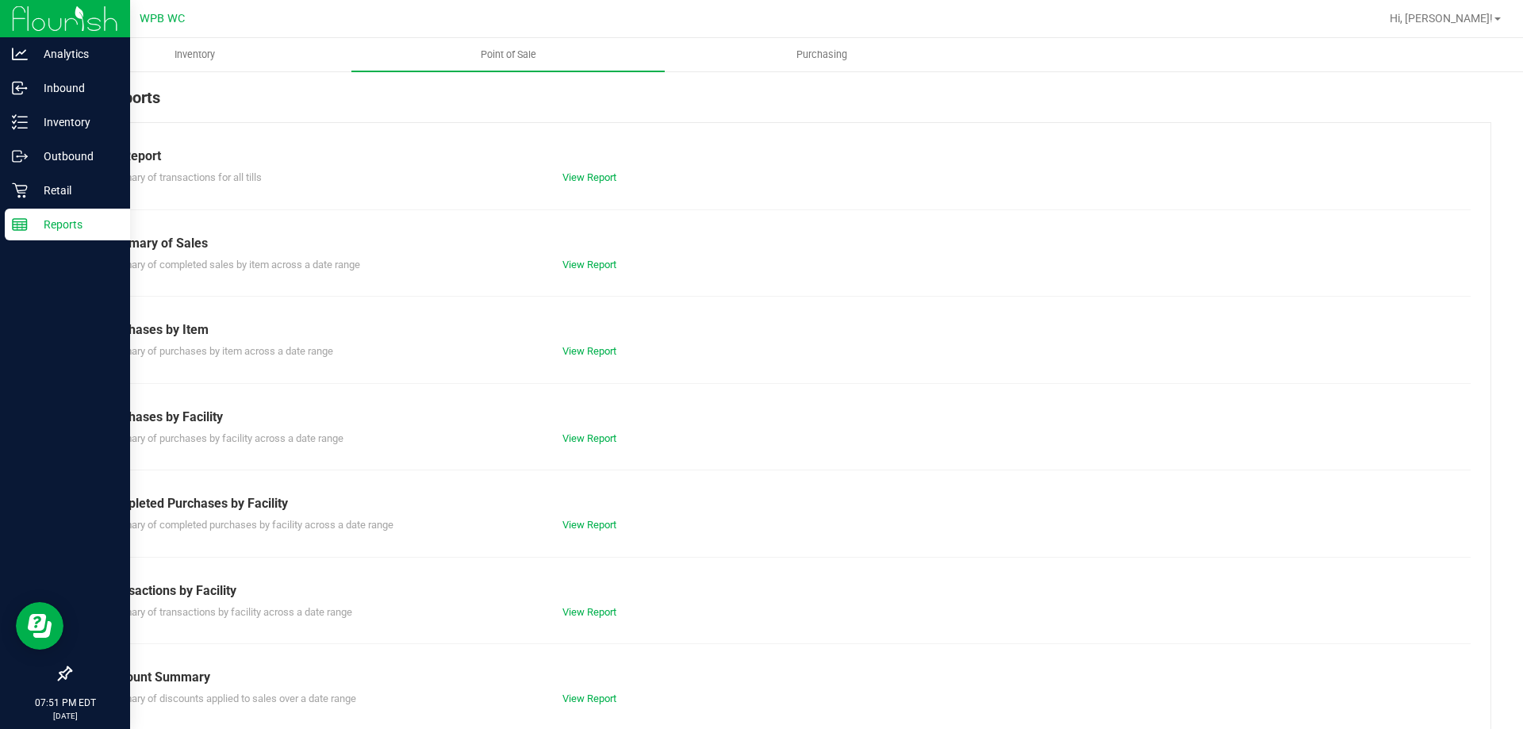
click at [573, 531] on div "View Report" at bounding box center [665, 525] width 230 height 16
click at [583, 528] on link "View Report" at bounding box center [589, 525] width 54 height 12
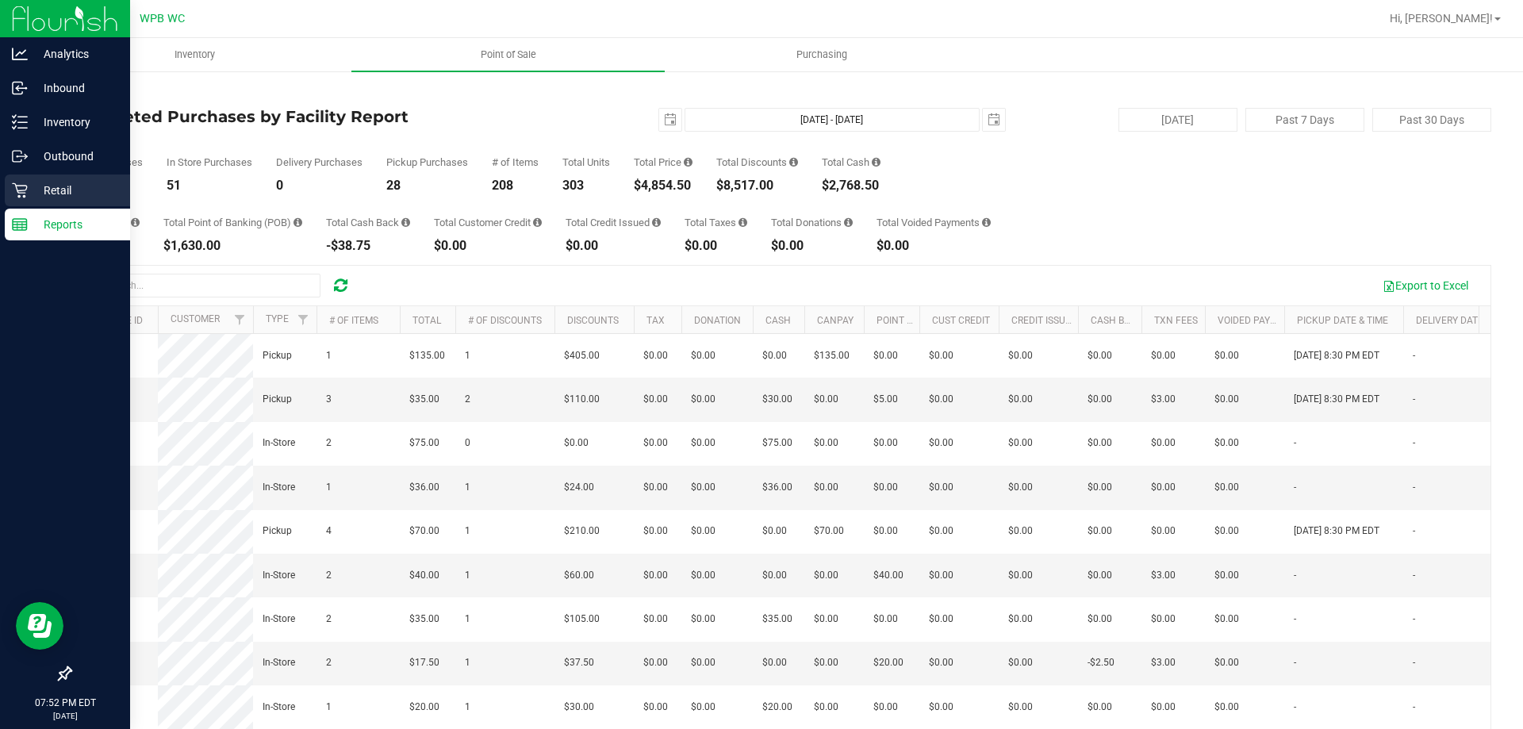
click at [25, 194] on icon at bounding box center [20, 190] width 16 height 16
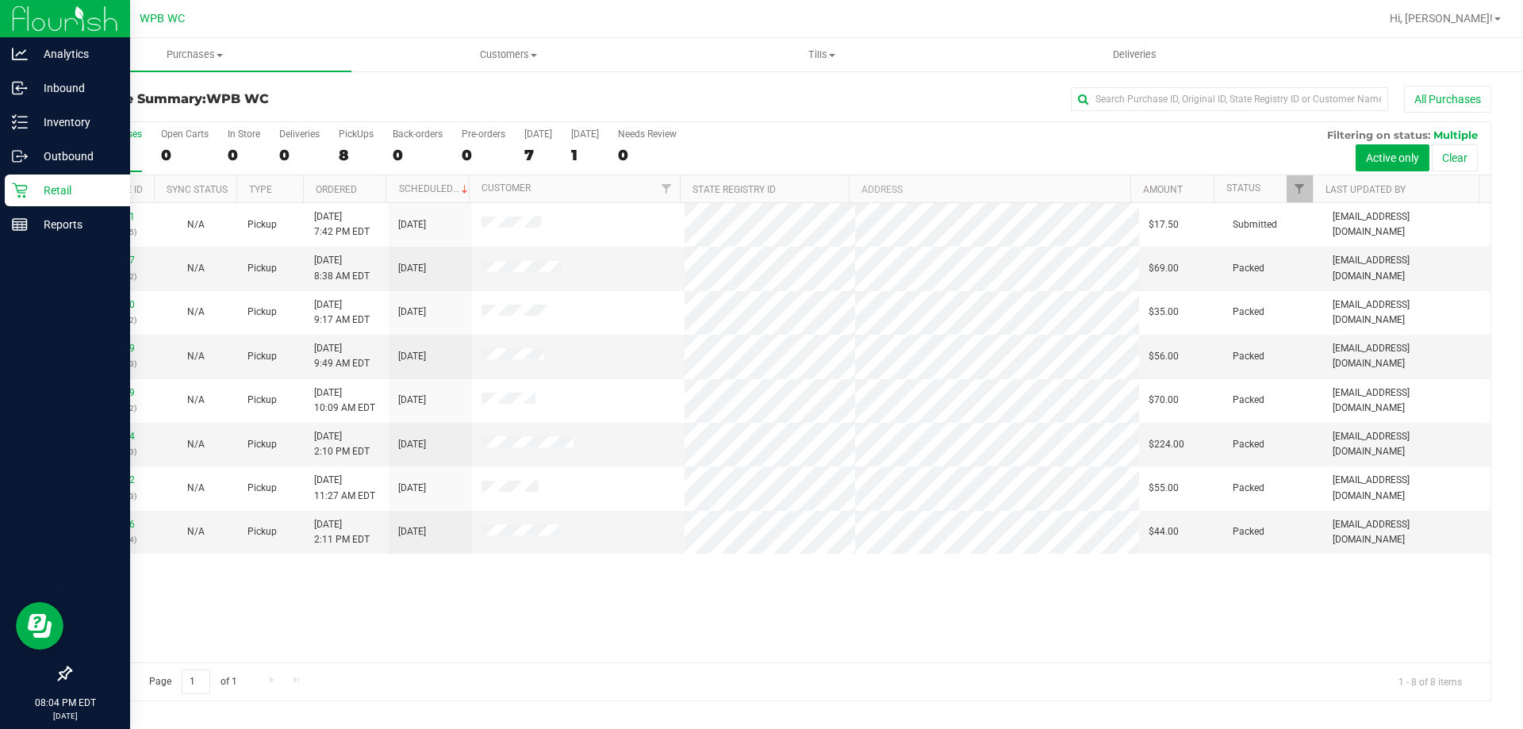
click at [13, 198] on div "Retail" at bounding box center [67, 190] width 125 height 32
click at [27, 184] on icon at bounding box center [20, 190] width 16 height 16
click at [61, 186] on p "Retail" at bounding box center [75, 190] width 95 height 19
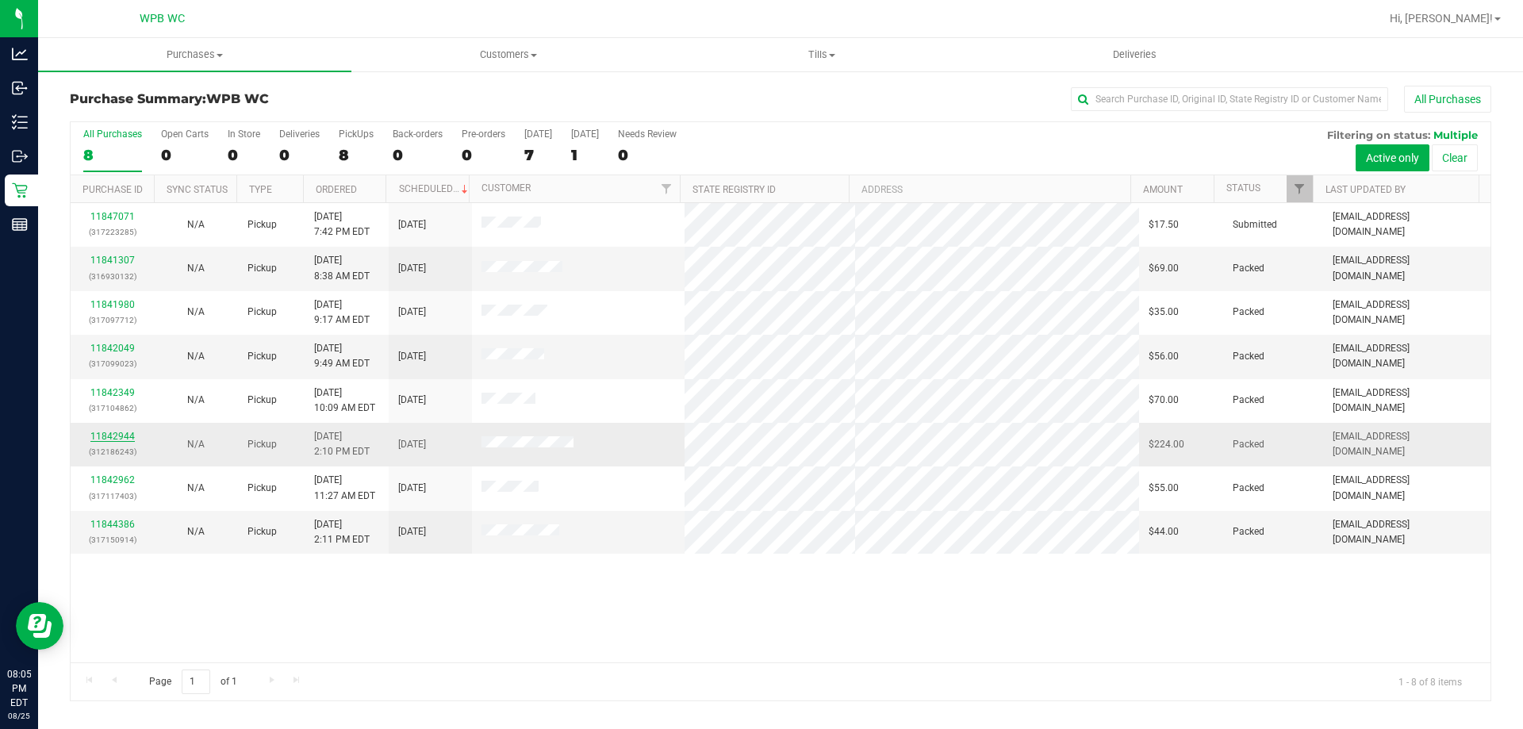
click at [113, 432] on link "11842944" at bounding box center [112, 436] width 44 height 11
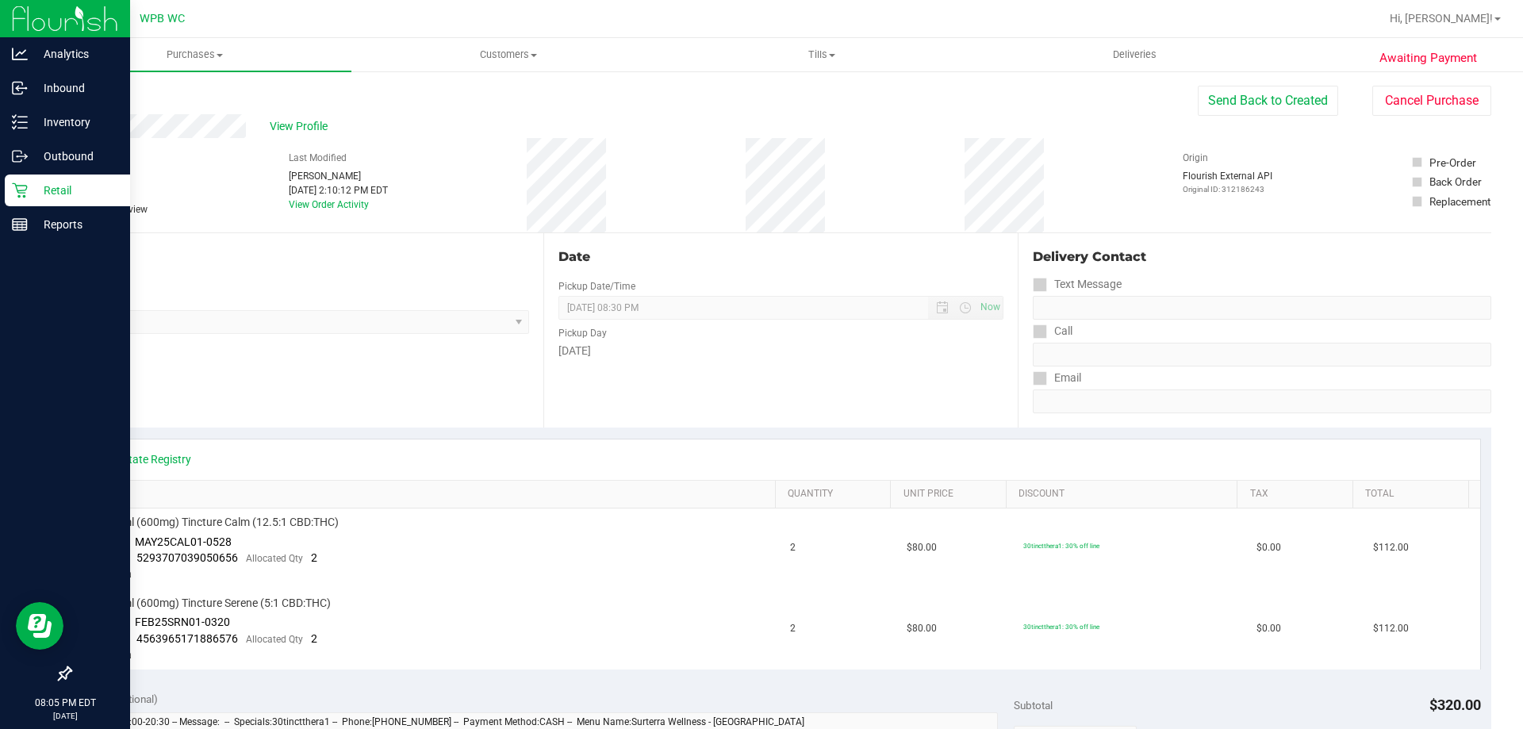
click at [22, 190] on icon at bounding box center [19, 190] width 15 height 15
